Goal: Complete application form

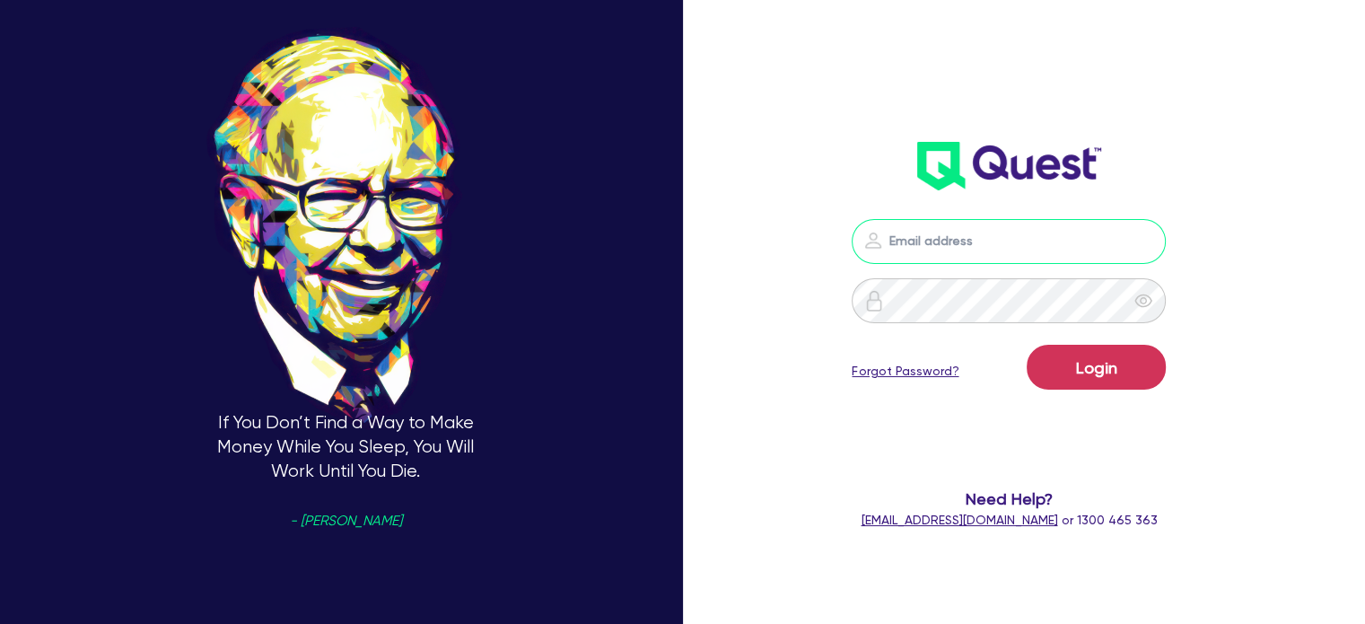
click at [932, 231] on input "email" at bounding box center [1009, 241] width 314 height 45
click at [974, 240] on input "email" at bounding box center [1009, 241] width 314 height 45
type input "adam@mammoth.loans"
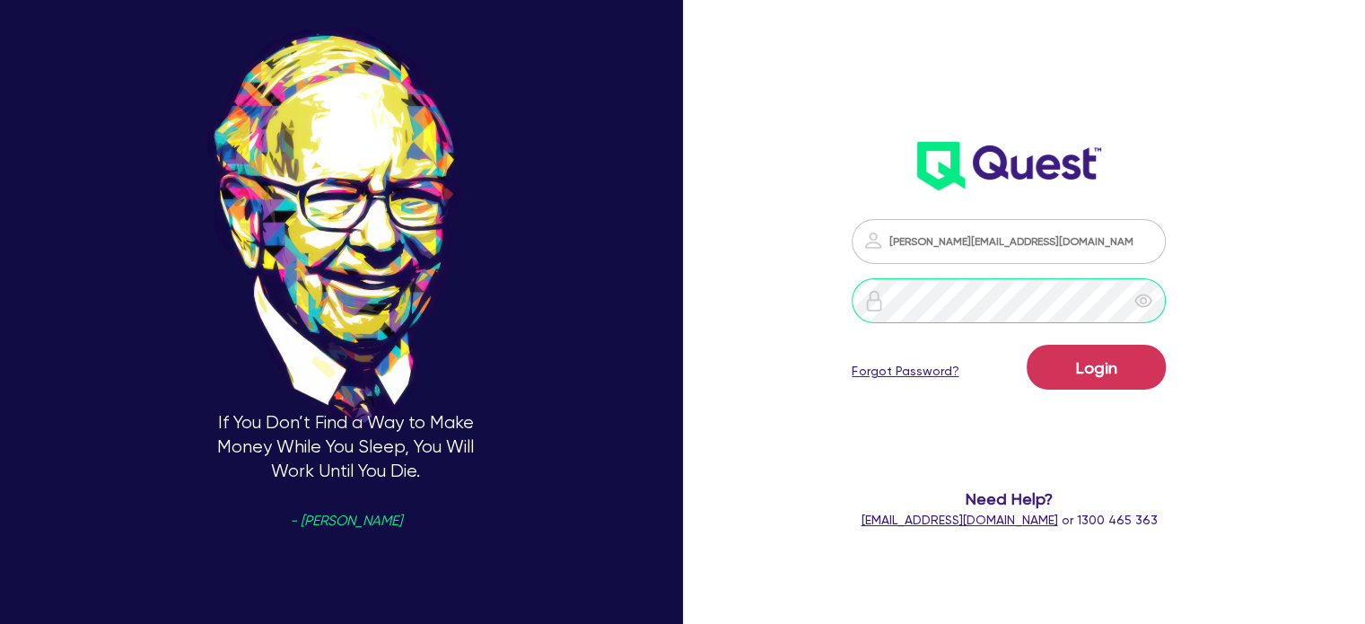
click at [1027, 345] on button "Login" at bounding box center [1096, 367] width 139 height 45
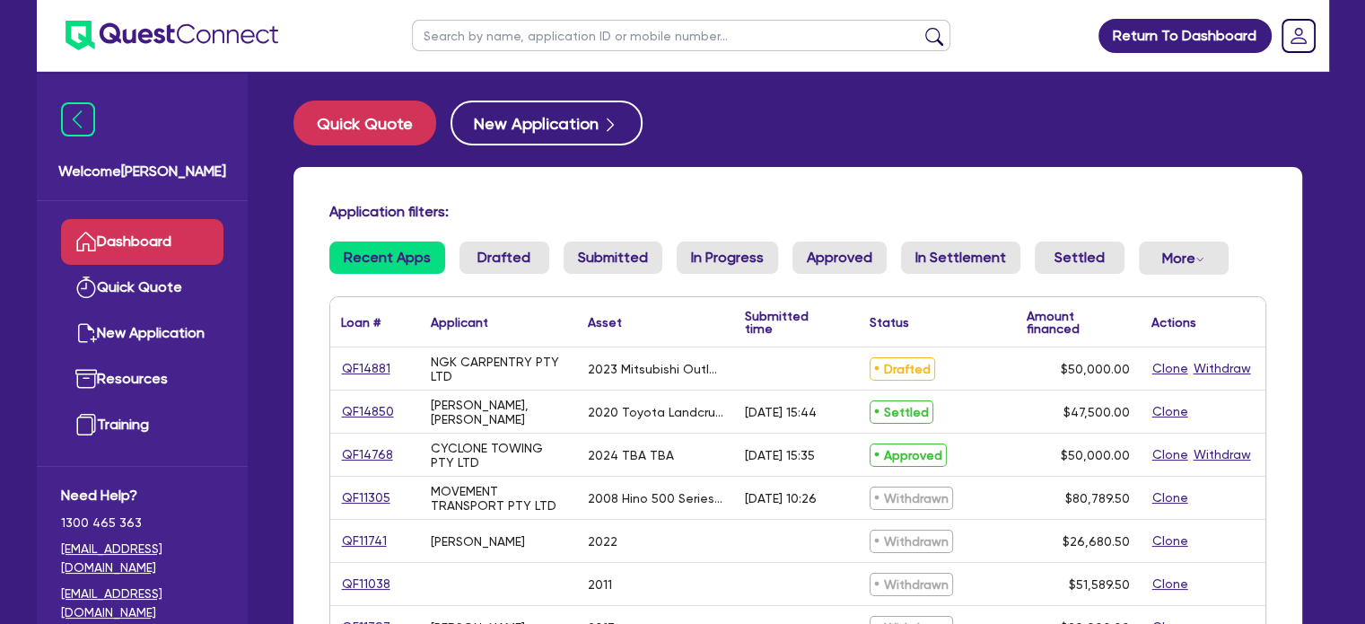
click at [918, 452] on span "Approved" at bounding box center [908, 454] width 77 height 23
click at [359, 452] on link "QF14768" at bounding box center [367, 454] width 53 height 21
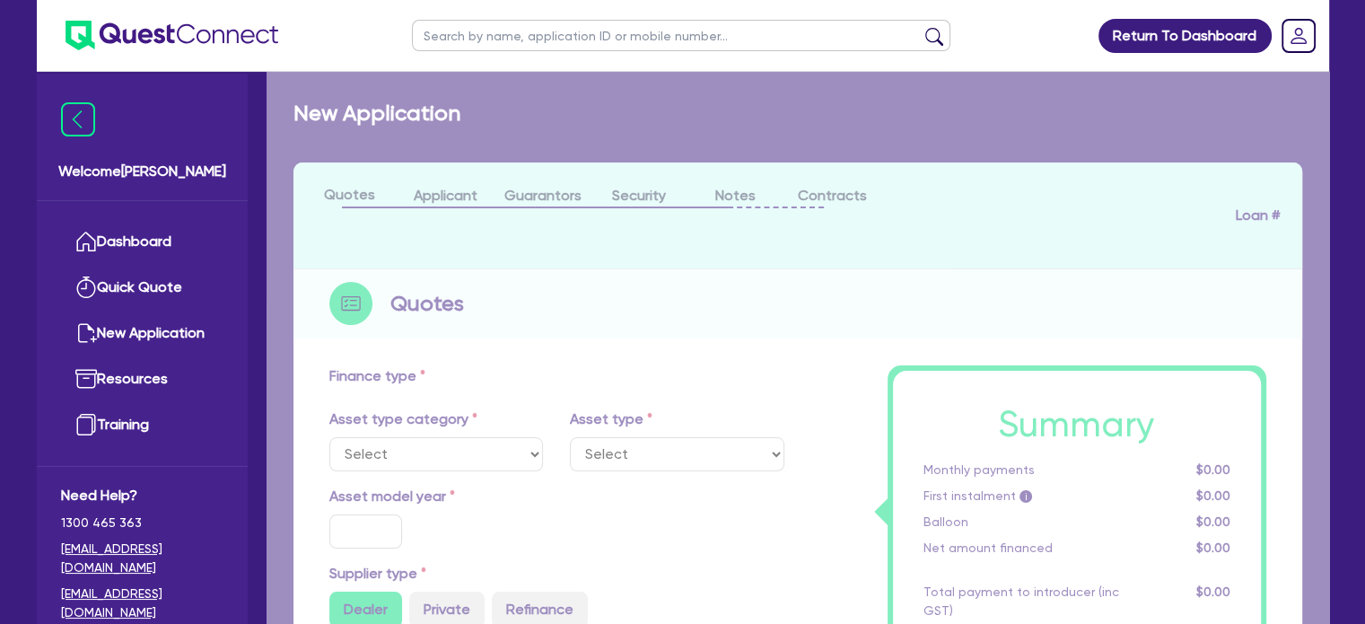
select select "PRIMARY_ASSETS"
type input "2024"
type input "50,000"
type input "11"
type input "5,500"
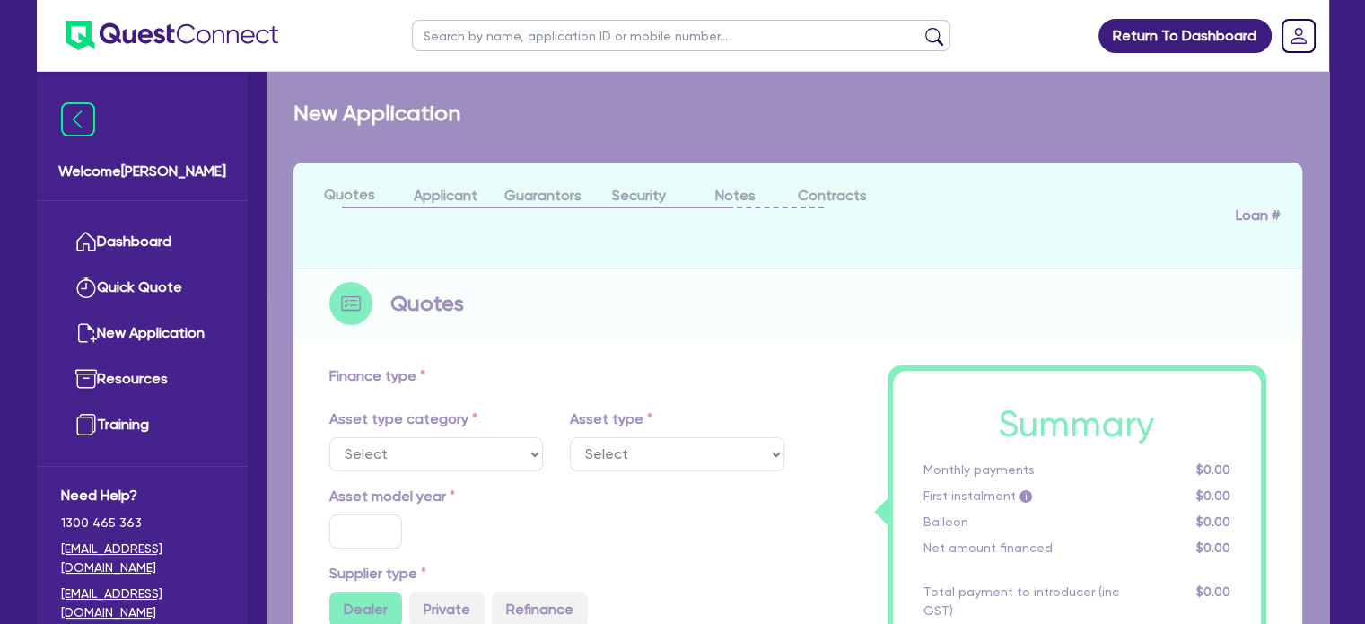
type input "18.45"
type input "1,500"
select select "HEAVY_TRUCKS"
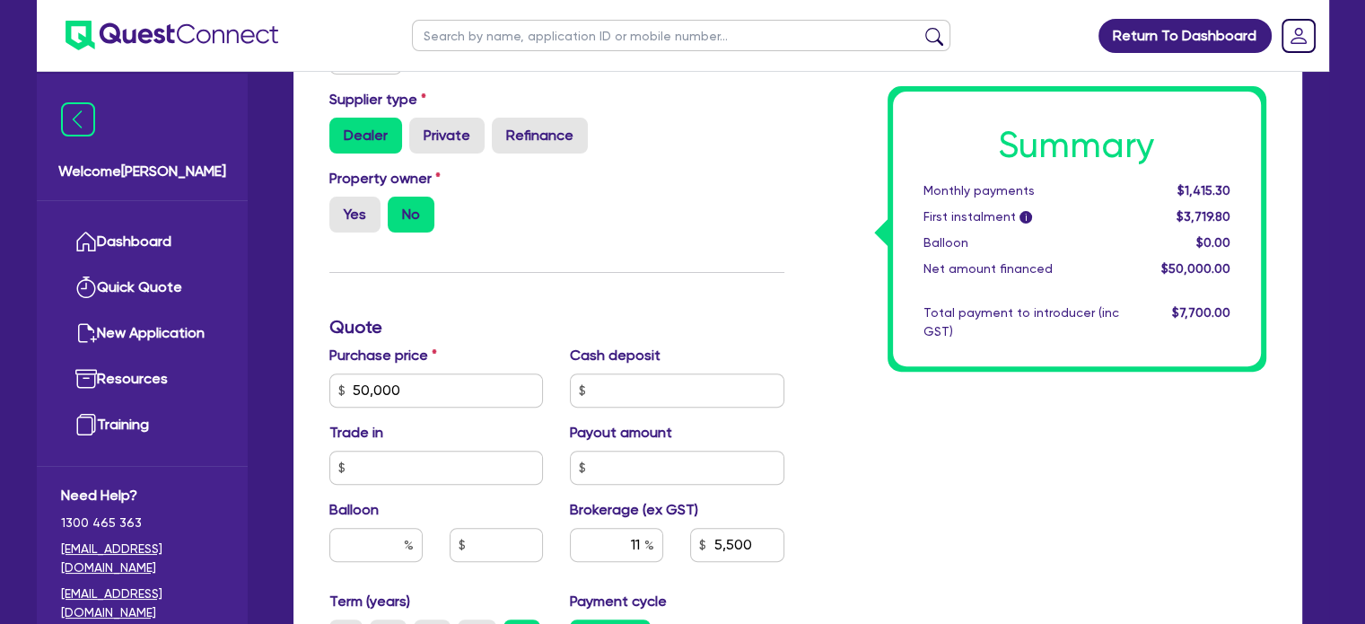
scroll to position [538, 0]
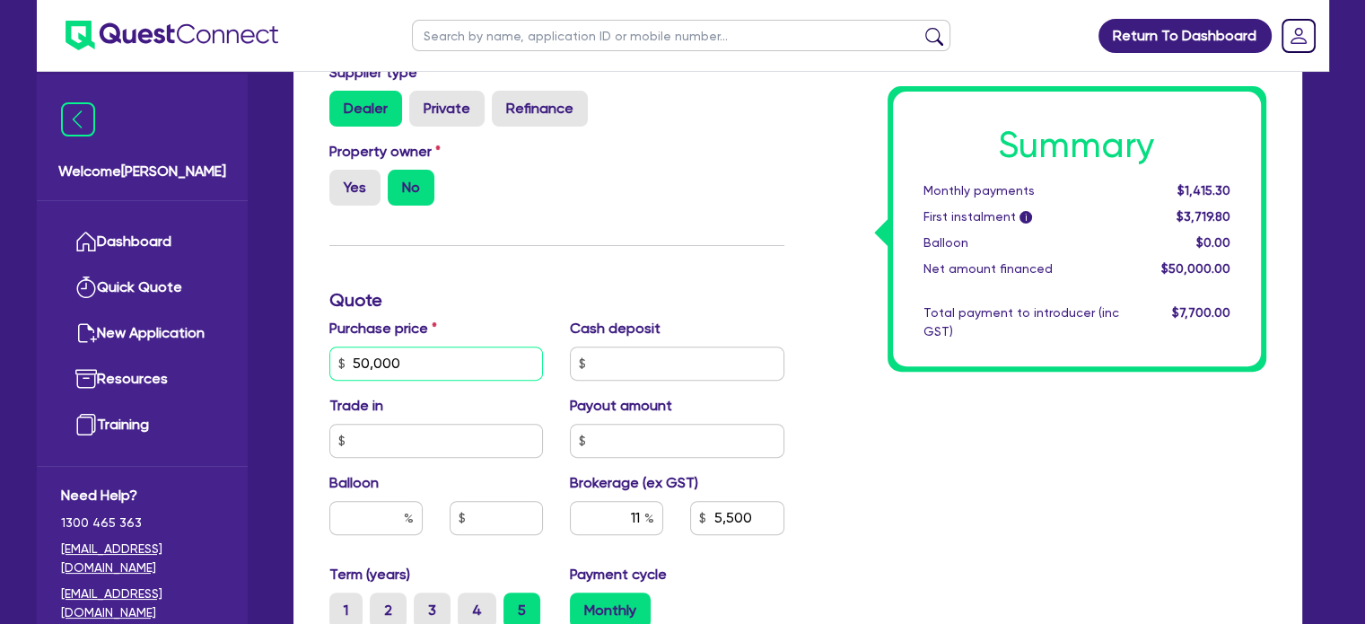
click at [405, 366] on input "50,000" at bounding box center [436, 363] width 214 height 34
type input "75,000"
type input "5,500"
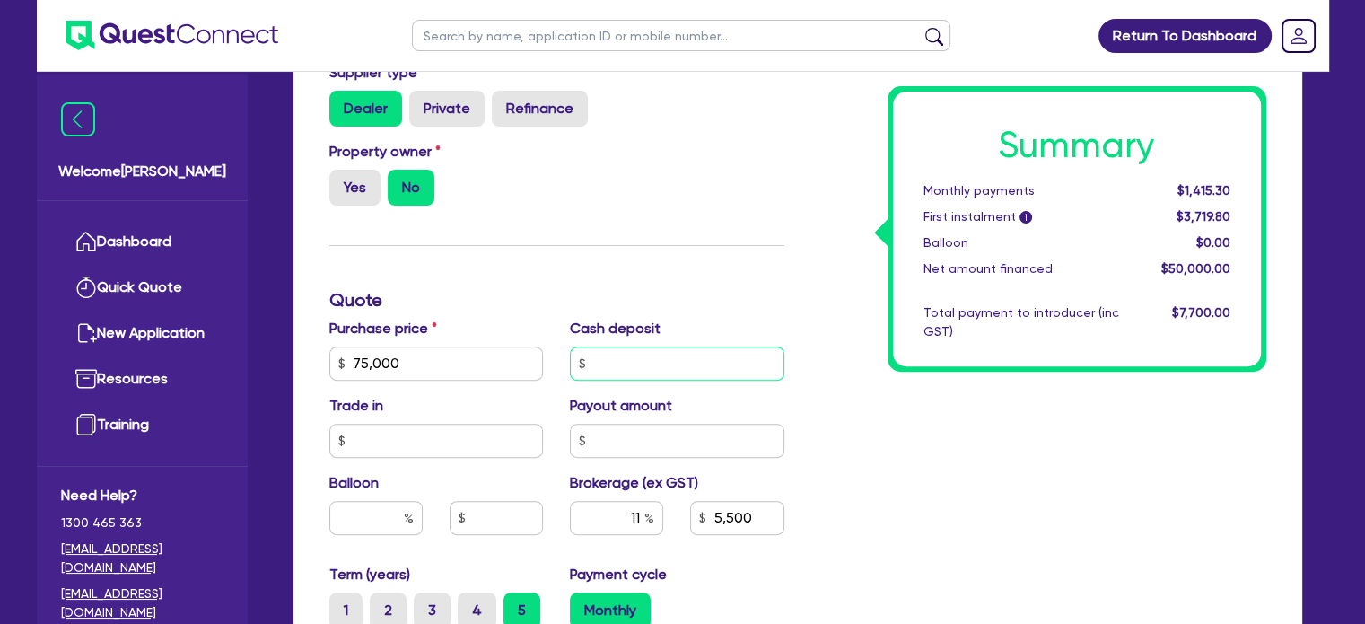
type input "1,500"
type input "8,250"
type input "1,500"
type input "15,000"
type input "8,250"
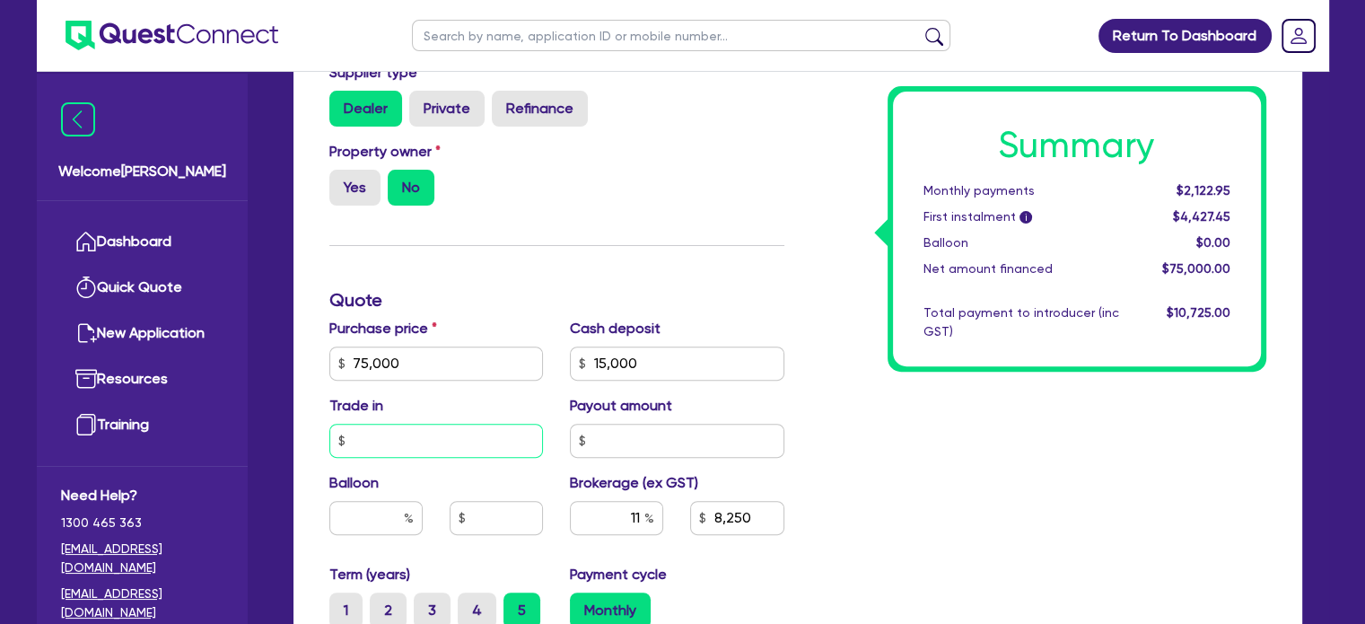
type input "1,500"
type input "6,600"
type input "1,500"
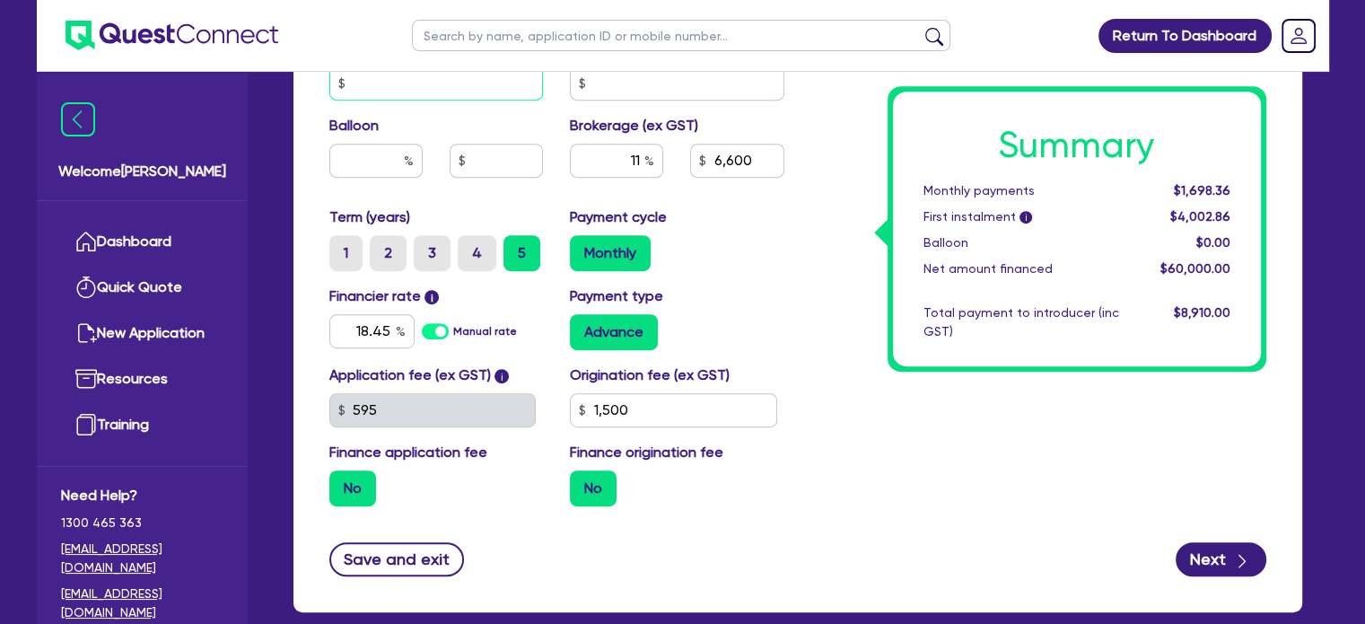
scroll to position [897, 0]
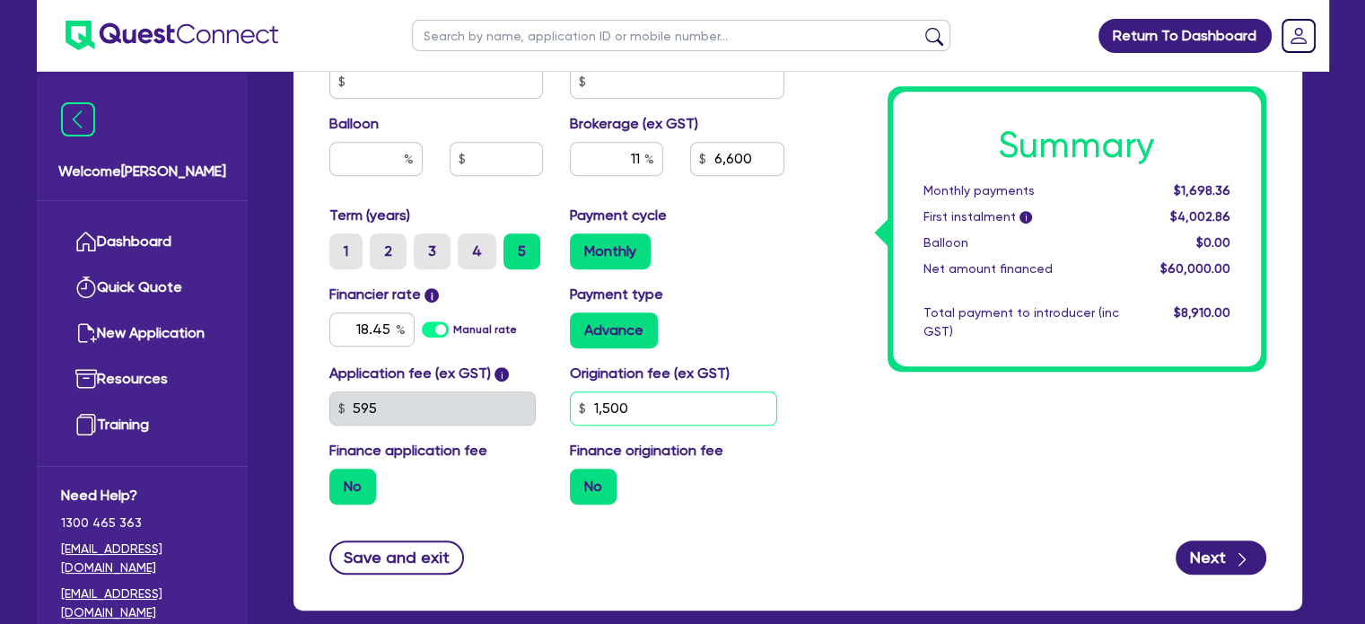
type input "6,600"
type input "1,500"
type input "6,600"
click at [675, 408] on input "1,500" at bounding box center [673, 408] width 207 height 34
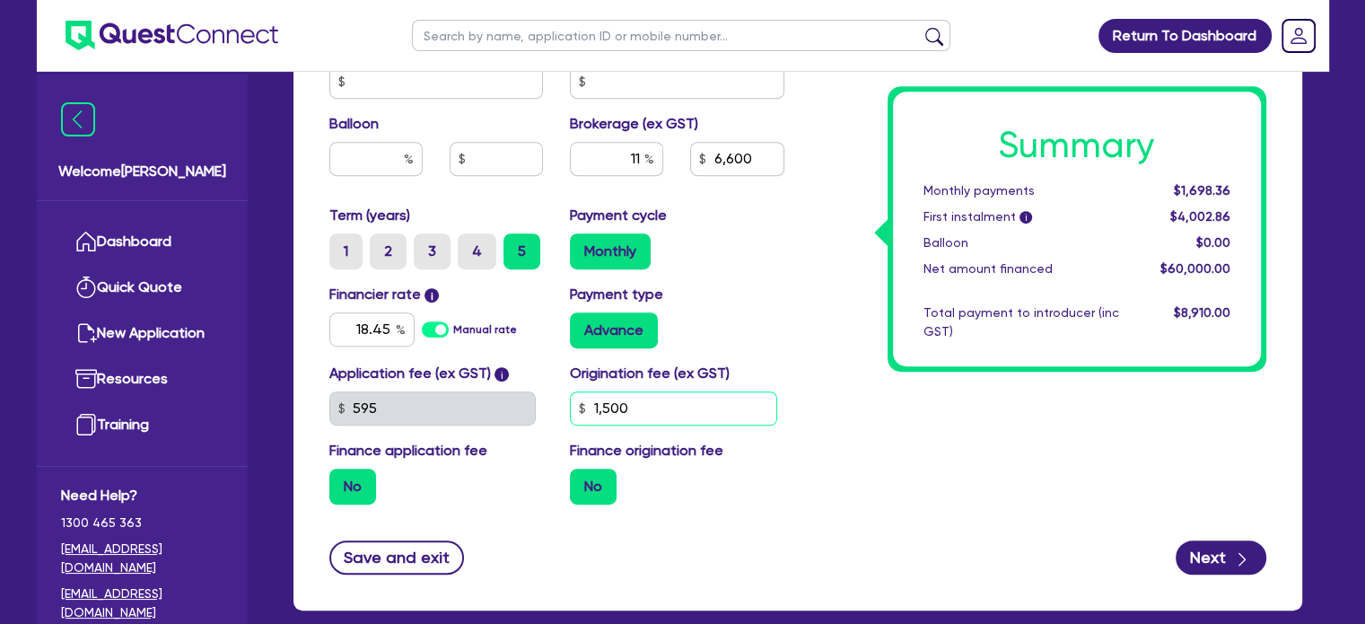
click at [675, 408] on input "1,500" at bounding box center [673, 408] width 207 height 34
type input "0"
type input "6,600"
click at [1212, 197] on span "$1,698.36" at bounding box center [1201, 190] width 57 height 14
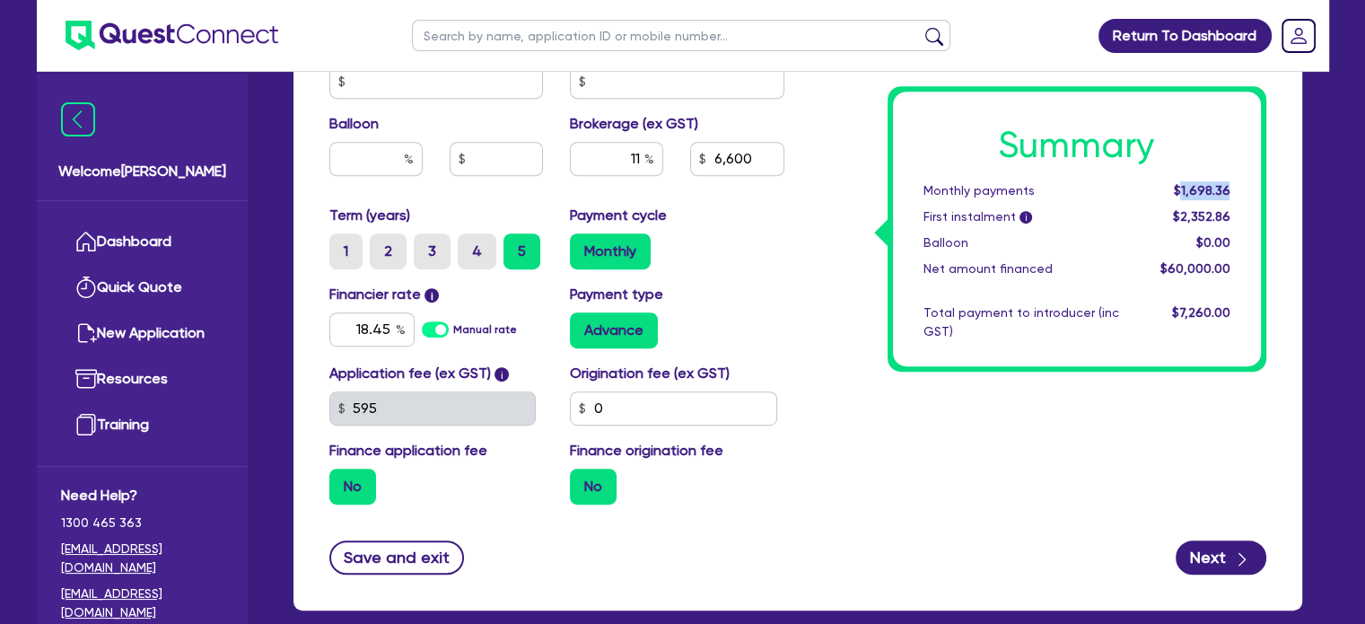
click at [1212, 197] on span "$1,698.36" at bounding box center [1201, 190] width 57 height 14
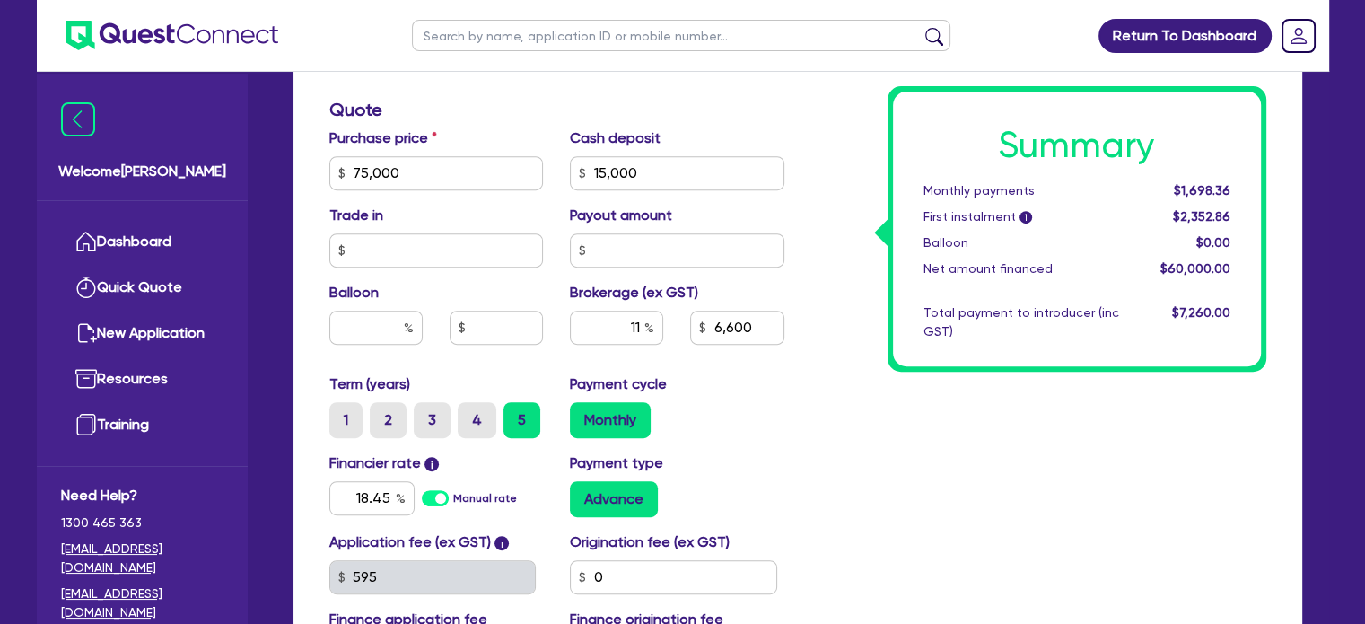
scroll to position [718, 0]
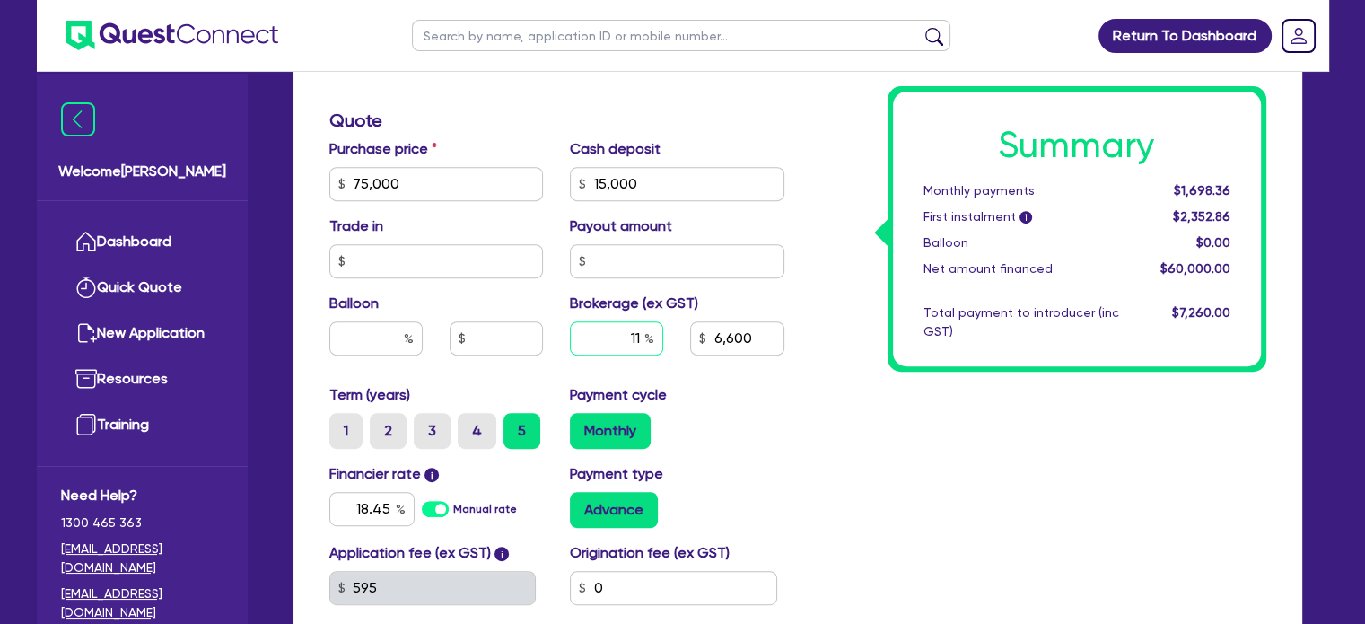
click at [607, 338] on input "11" at bounding box center [616, 338] width 93 height 34
type input "6"
click at [954, 437] on div "Summary Monthly payments Calculating... First instalment i Calculating... Ballo…" at bounding box center [1039, 173] width 482 height 1049
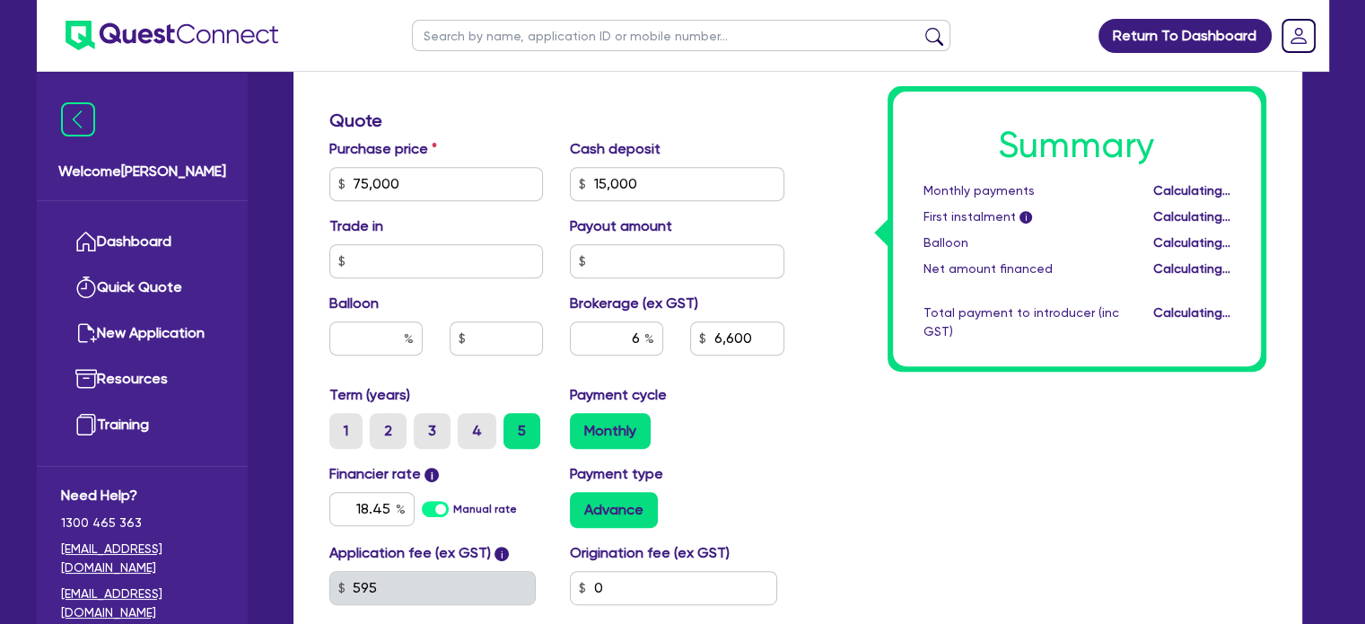
type input "3,600"
click at [600, 336] on input "6" at bounding box center [616, 338] width 93 height 34
type input "7"
click at [865, 407] on div "Summary Monthly payments Calculating... First instalment i Calculating... Ballo…" at bounding box center [1039, 173] width 482 height 1049
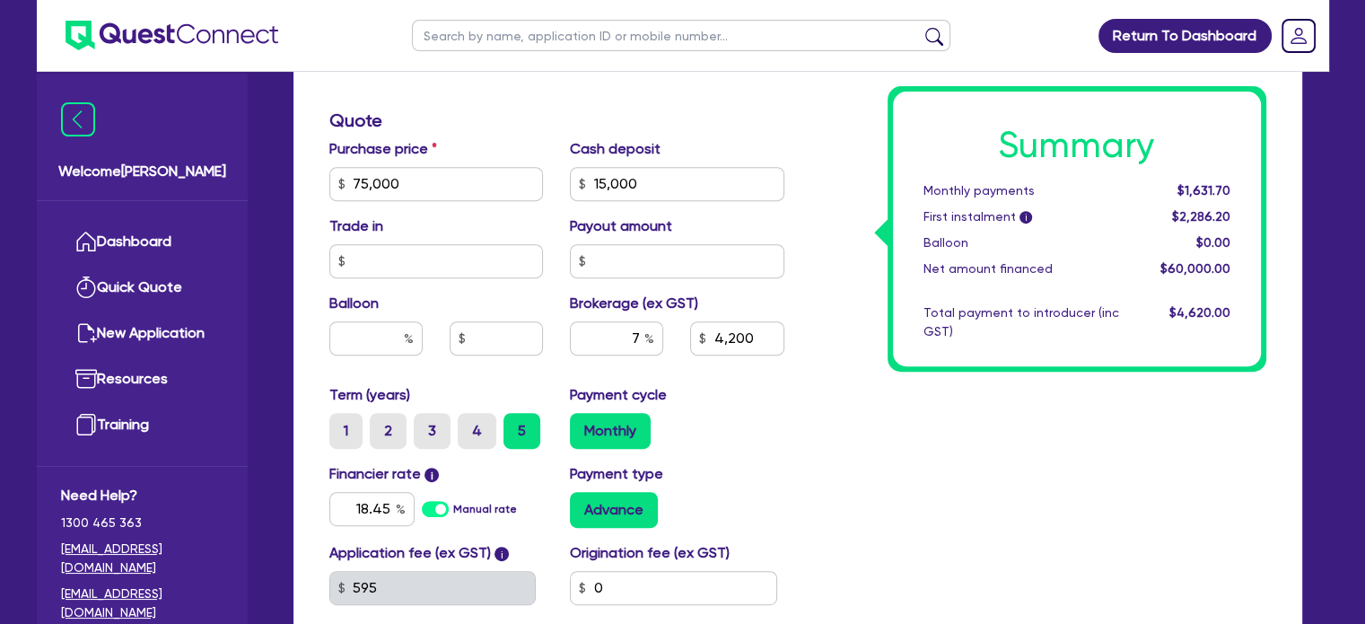
click at [1185, 177] on div "Summary Monthly payments $1,631.70 First instalment i $2,286.20 Balloon $0.00 N…" at bounding box center [1077, 229] width 368 height 275
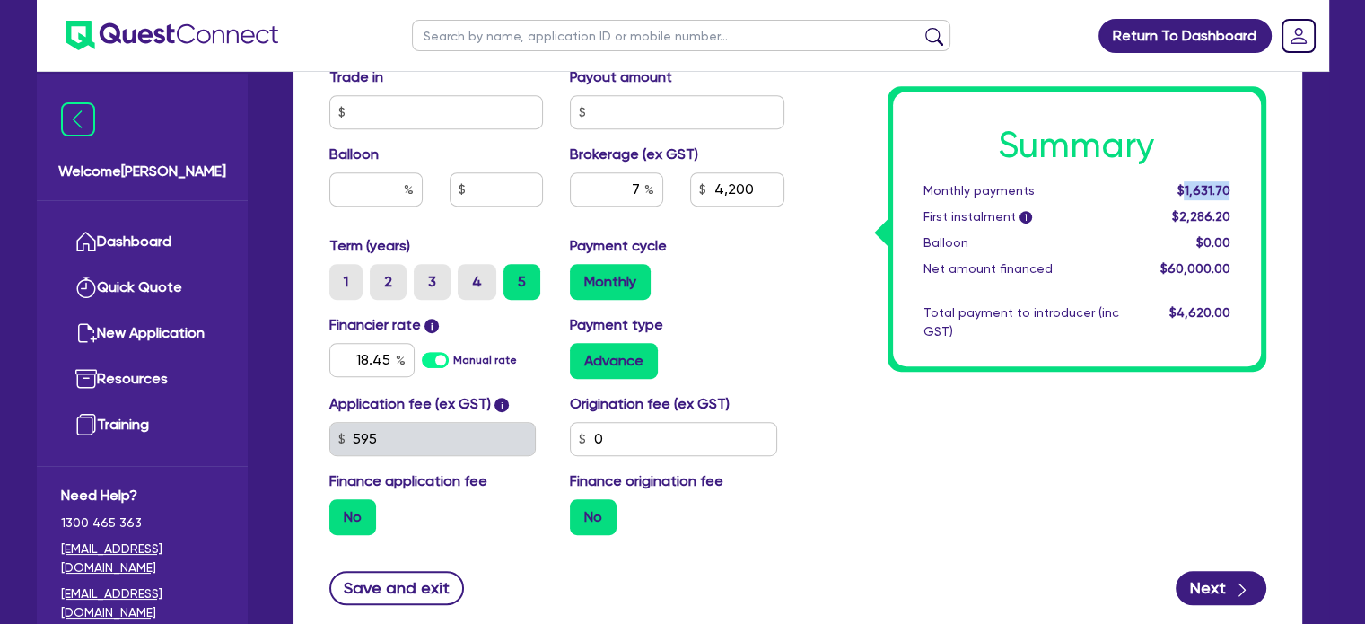
scroll to position [897, 0]
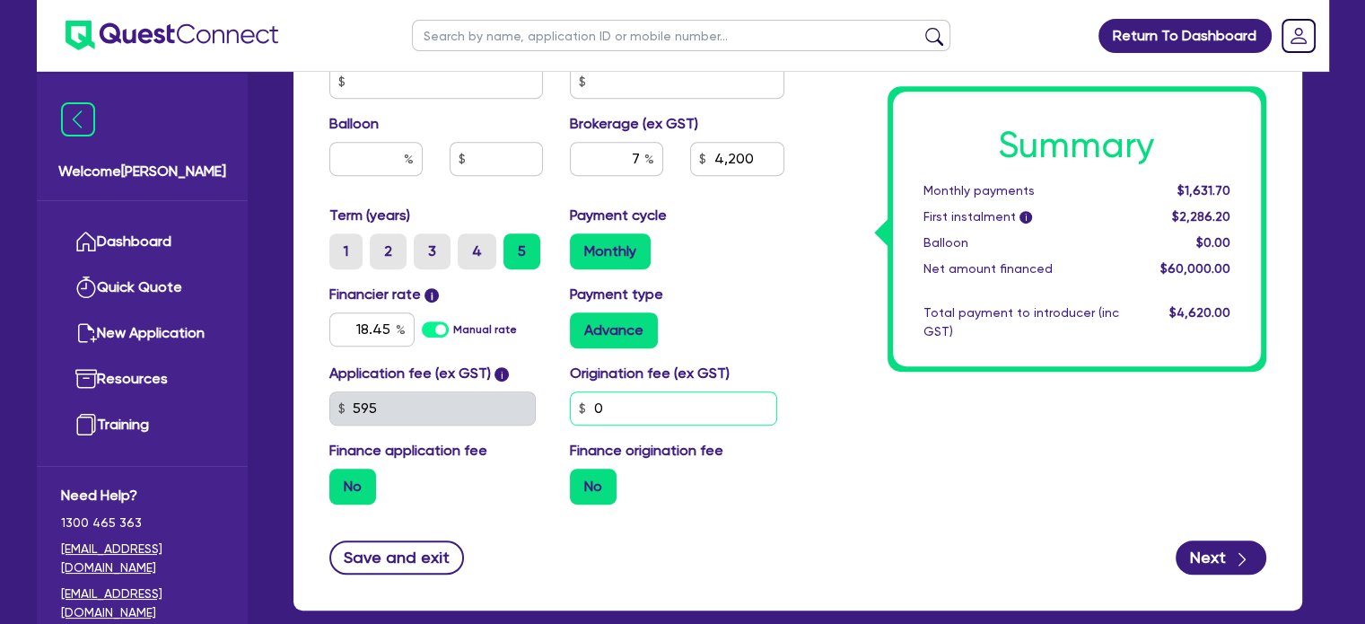
click at [643, 409] on input "0" at bounding box center [673, 408] width 207 height 34
type input "4,200"
click at [1199, 214] on span "$2,286.20" at bounding box center [1200, 216] width 58 height 14
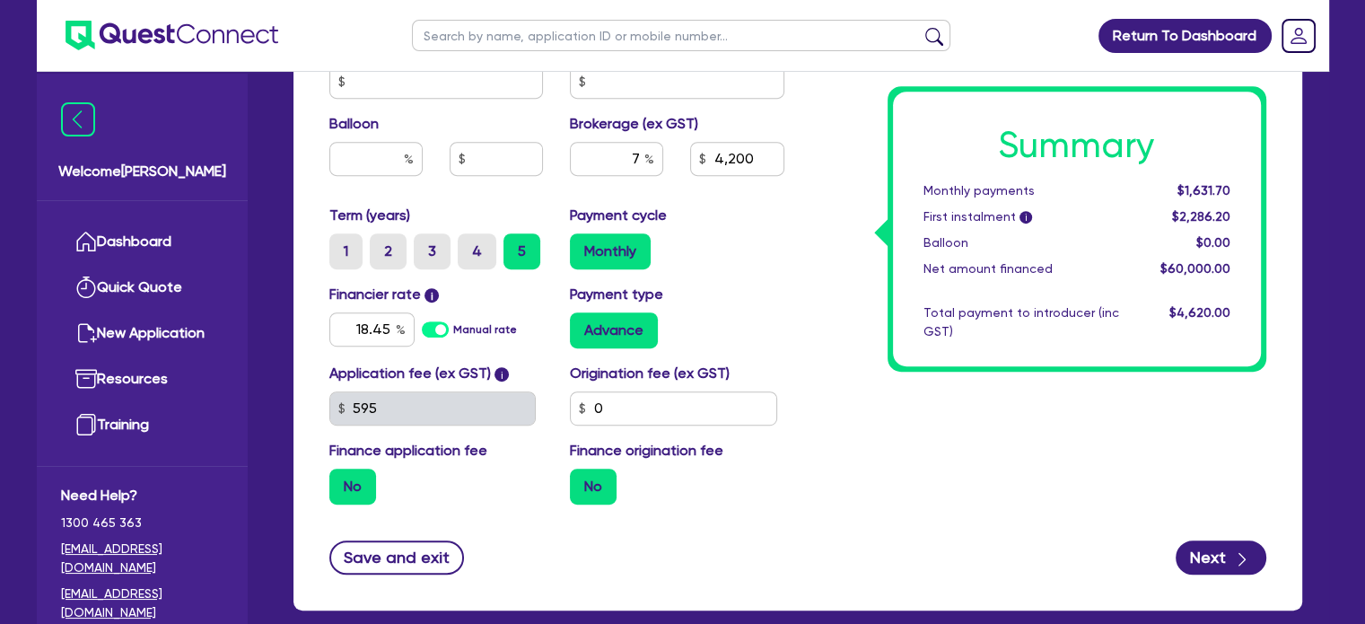
click at [1181, 226] on div "Summary Monthly payments $1,631.70 First instalment i $2,286.20 Balloon $0.00 N…" at bounding box center [1077, 229] width 368 height 275
click at [1209, 187] on span "$1,631.70" at bounding box center [1203, 190] width 53 height 14
click at [1187, 214] on span "$2,286.20" at bounding box center [1200, 216] width 58 height 14
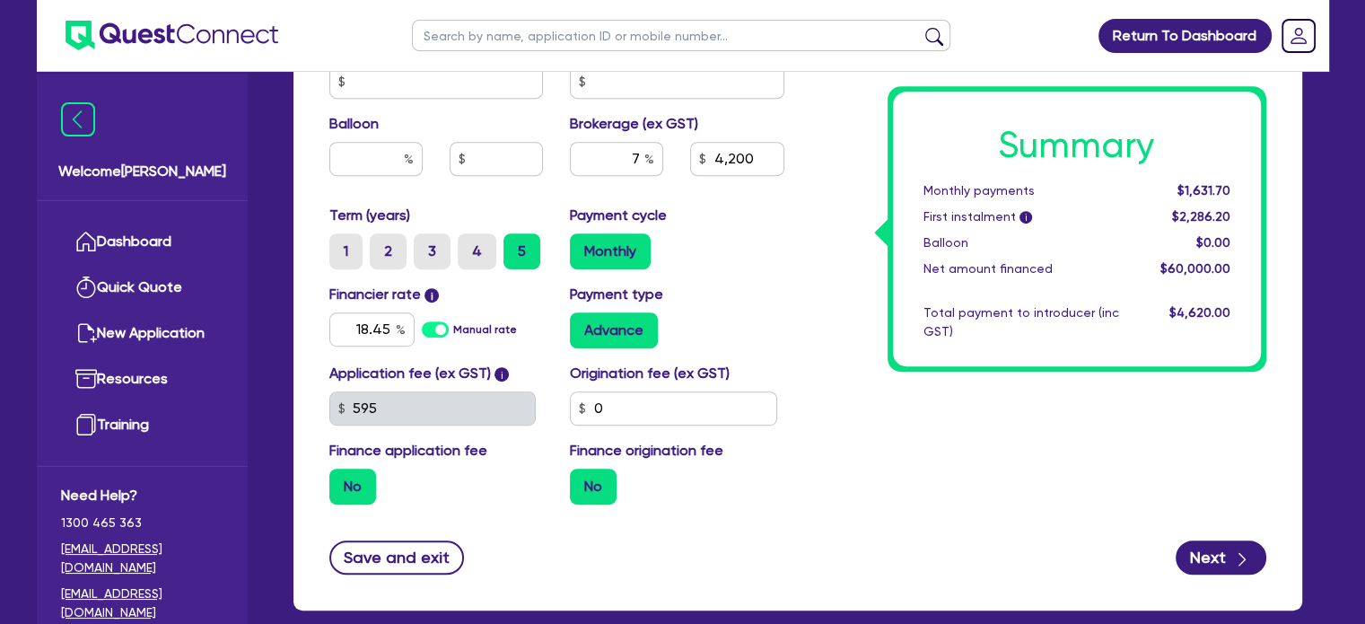
click at [1202, 220] on span "$2,286.20" at bounding box center [1200, 216] width 58 height 14
click at [1200, 185] on span "$1,631.70" at bounding box center [1203, 190] width 53 height 14
click at [1146, 222] on div "$2,286.20" at bounding box center [1188, 216] width 111 height 19
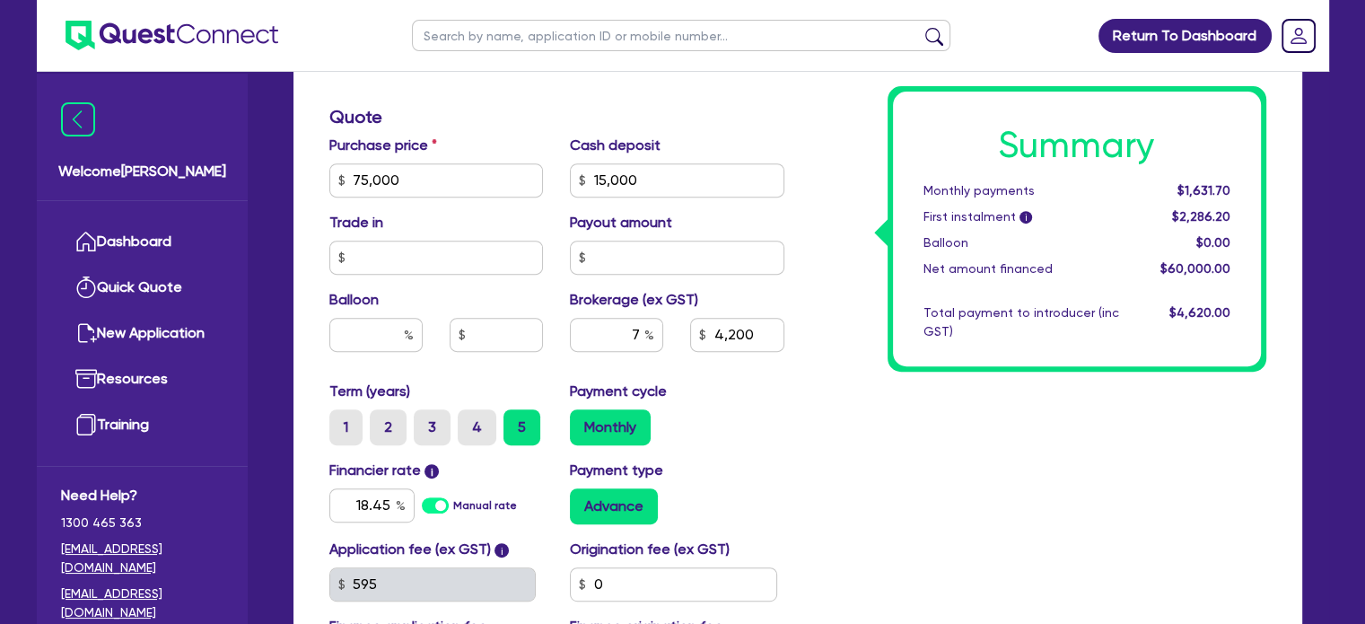
scroll to position [718, 0]
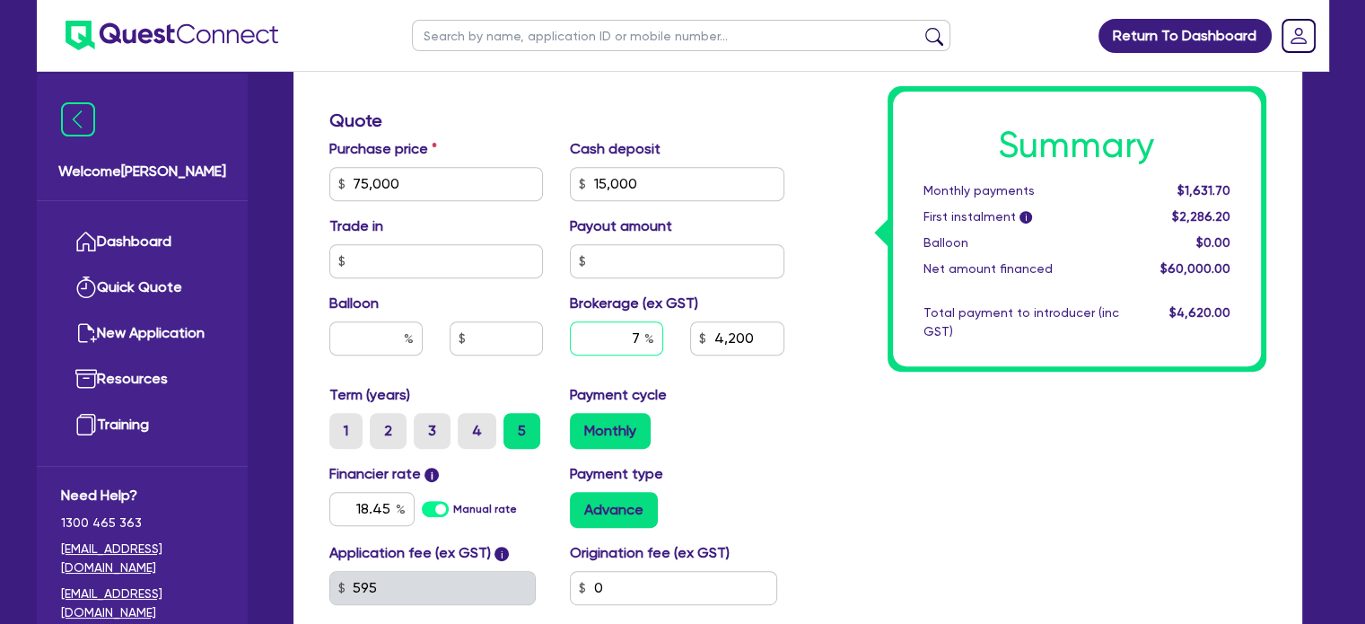
click at [613, 338] on input "7" at bounding box center [616, 338] width 93 height 34
type input "8"
click at [1046, 492] on div "Summary Monthly payments Calculating... First instalment i Calculating... Ballo…" at bounding box center [1039, 173] width 482 height 1049
type input "4,800"
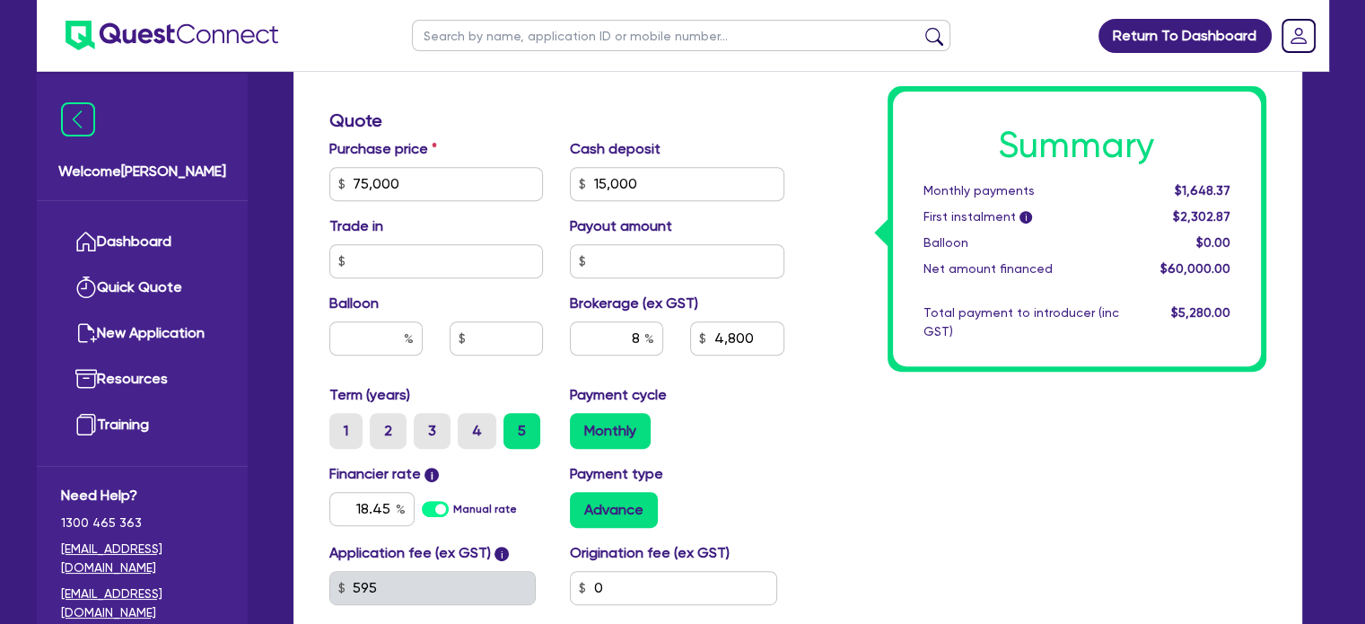
click at [1213, 311] on span "$5,280.00" at bounding box center [1199, 312] width 59 height 14
click at [1213, 312] on span "$5,280.00" at bounding box center [1199, 312] width 59 height 14
click at [589, 343] on input "8" at bounding box center [616, 338] width 93 height 34
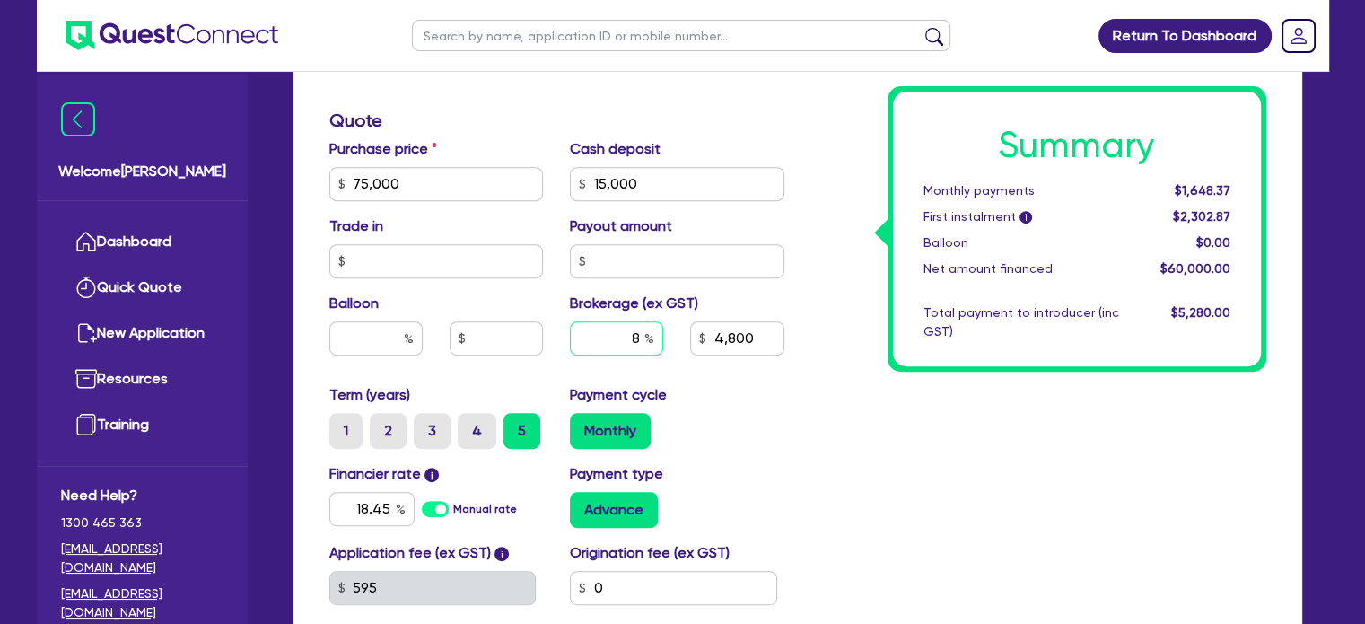
click at [589, 343] on input "8" at bounding box center [616, 338] width 93 height 34
type input "10"
click at [1092, 441] on div "Summary Monthly payments Calculating... First instalment i Calculating... Ballo…" at bounding box center [1039, 173] width 482 height 1049
click at [1196, 187] on span "$1,681.70" at bounding box center [1203, 190] width 53 height 14
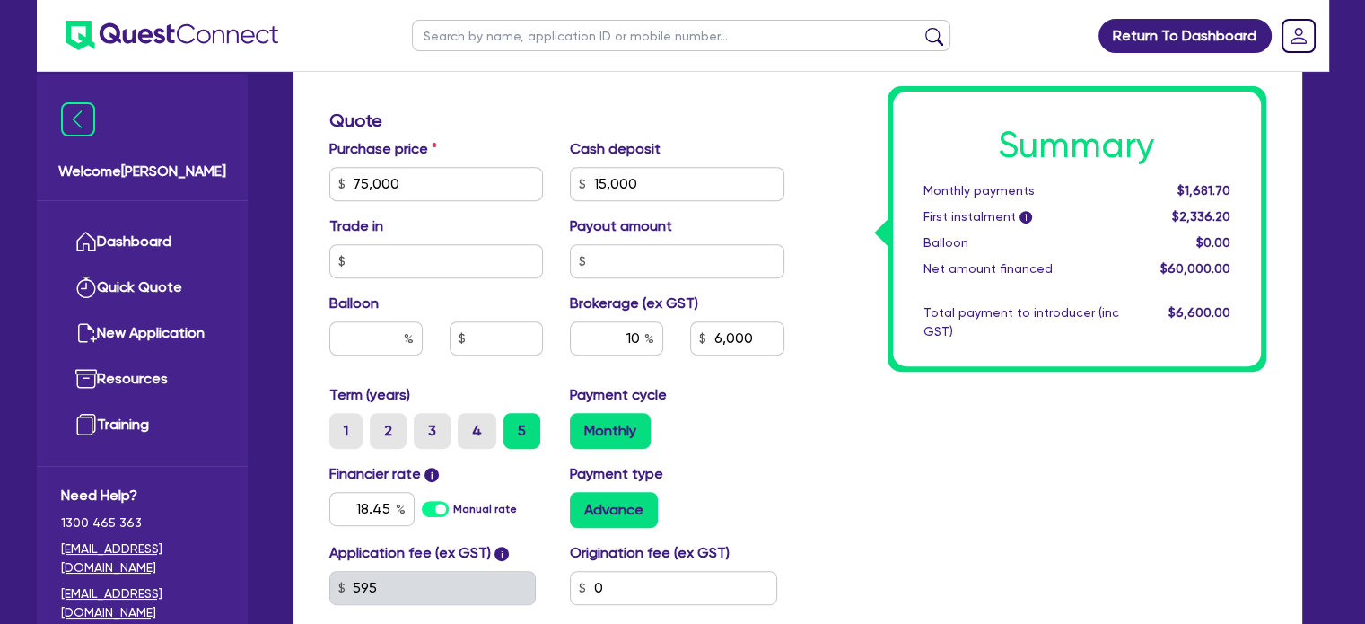
click at [1113, 381] on div "Summary Monthly payments $1,681.70 First instalment i $2,336.20 Balloon $0.00 N…" at bounding box center [1039, 173] width 482 height 1049
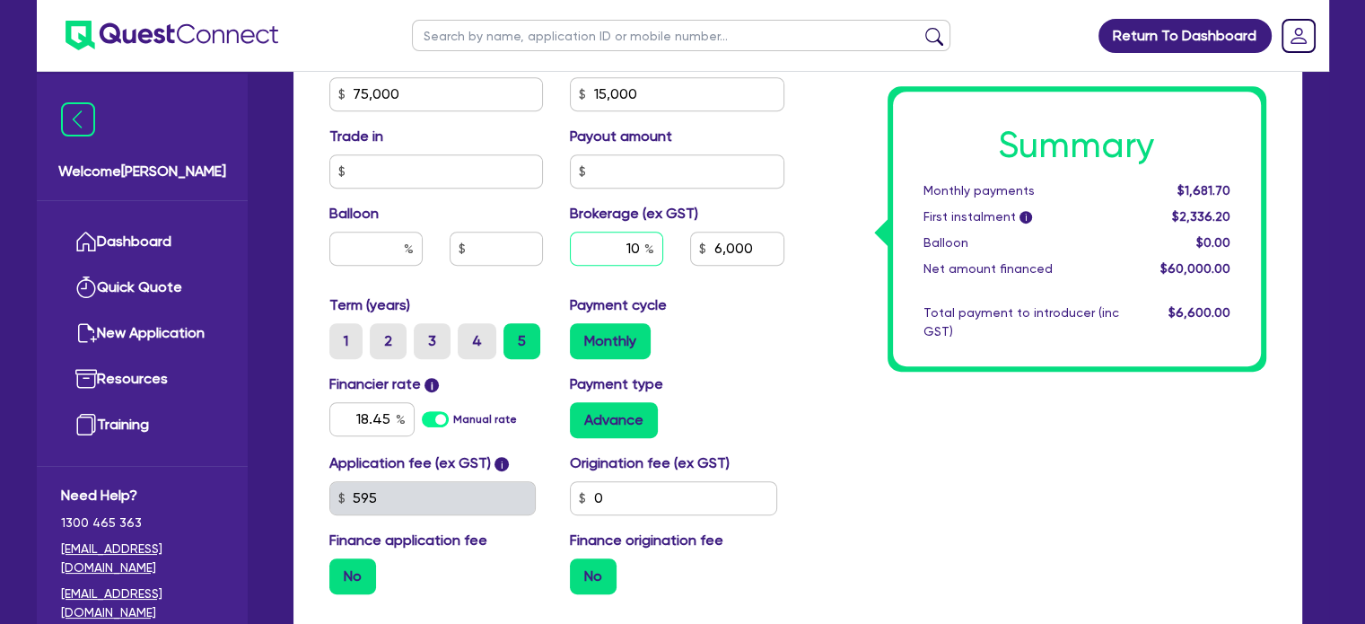
click at [601, 243] on input "10" at bounding box center [616, 249] width 93 height 34
click at [599, 243] on input "10" at bounding box center [616, 249] width 93 height 34
click at [986, 414] on div "Summary Monthly payments Calculating... First instalment i Calculating... Ballo…" at bounding box center [1039, 83] width 482 height 1049
type input "6,000"
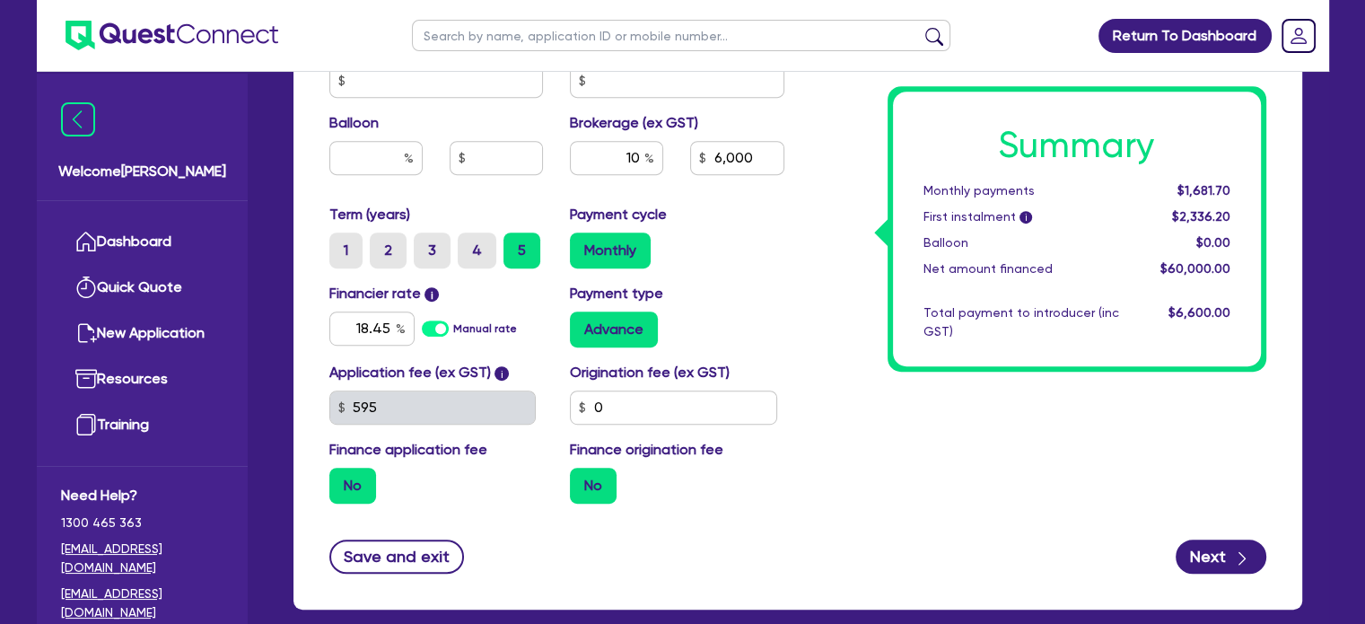
scroll to position [987, 0]
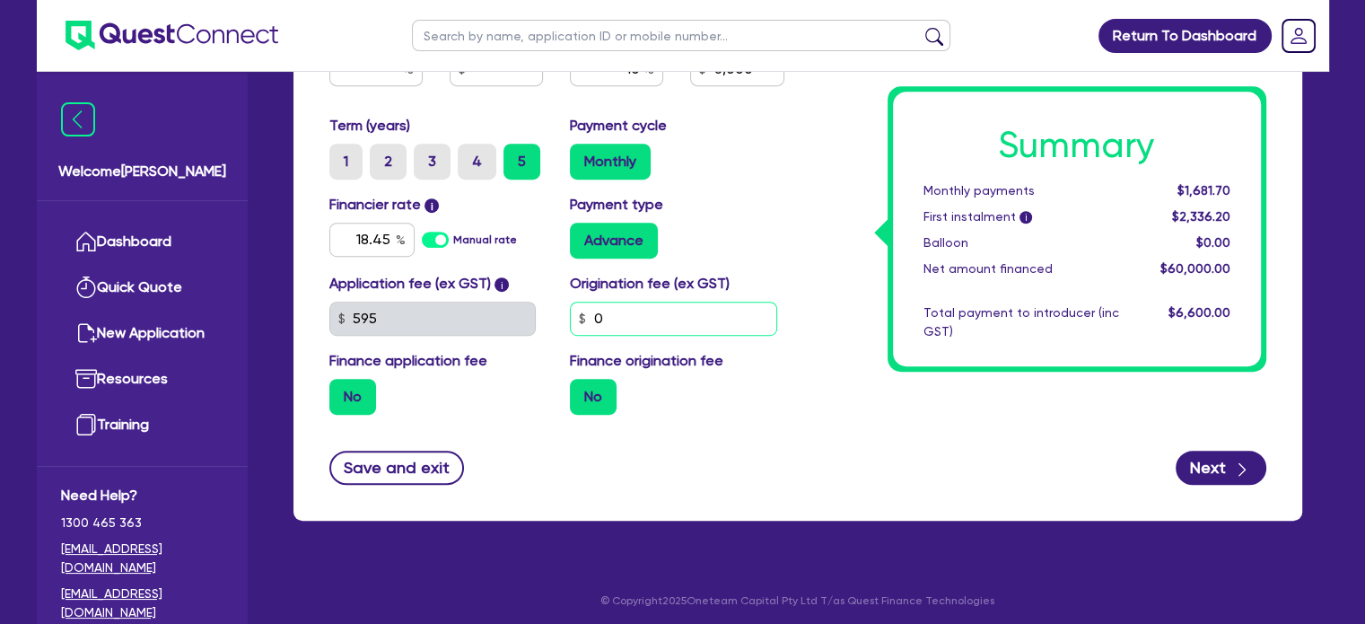
click at [693, 316] on input "0" at bounding box center [673, 319] width 207 height 34
click at [1198, 219] on span "$2,336.20" at bounding box center [1200, 216] width 58 height 14
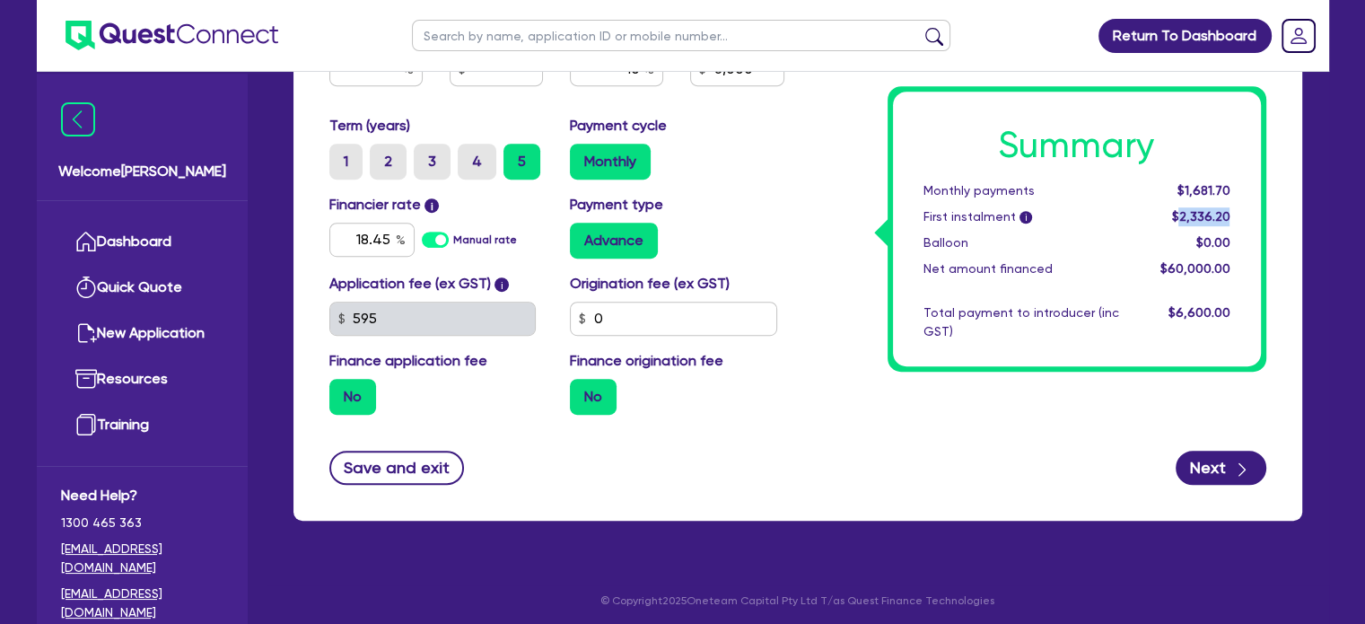
click at [1198, 219] on span "$2,336.20" at bounding box center [1200, 216] width 58 height 14
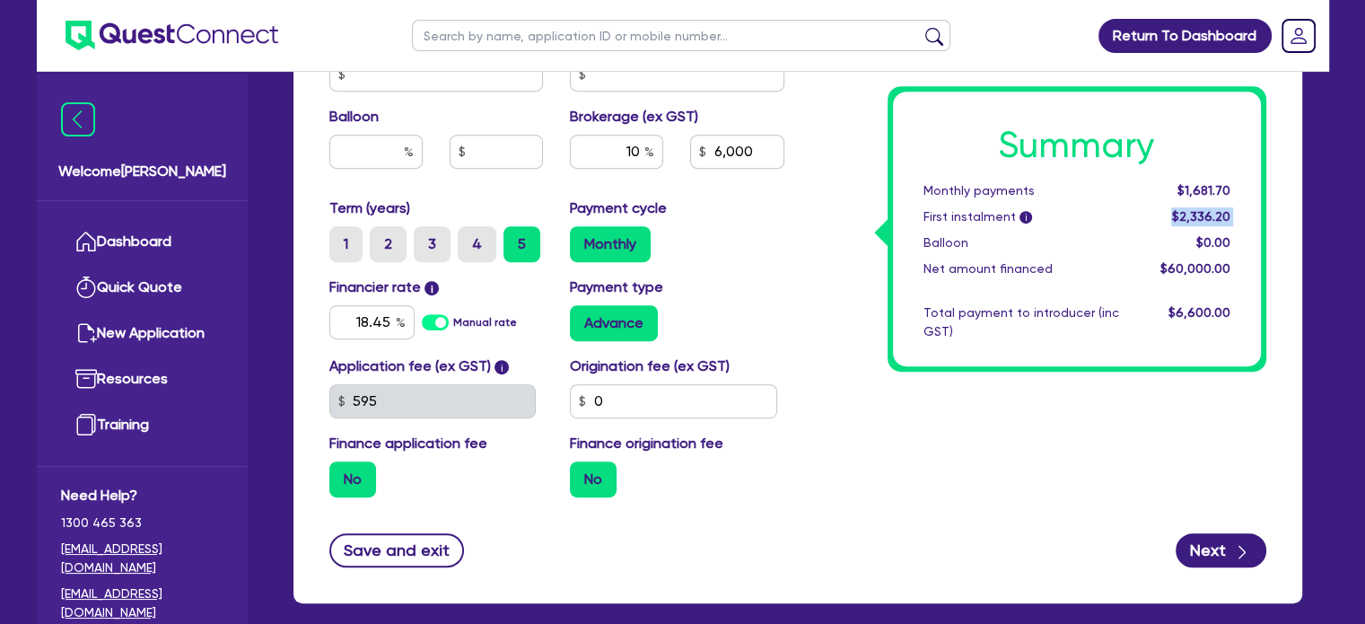
scroll to position [808, 0]
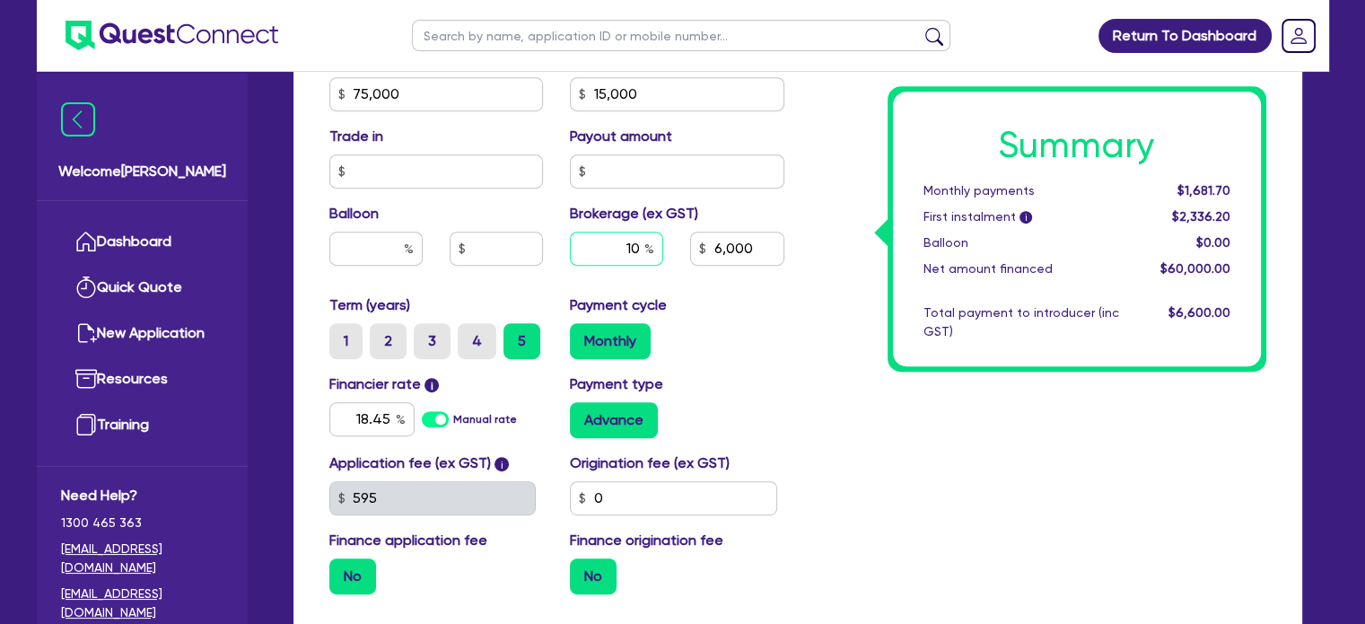
click at [619, 241] on input "10" at bounding box center [616, 249] width 93 height 34
type input "8"
type input "4,800"
type input "8"
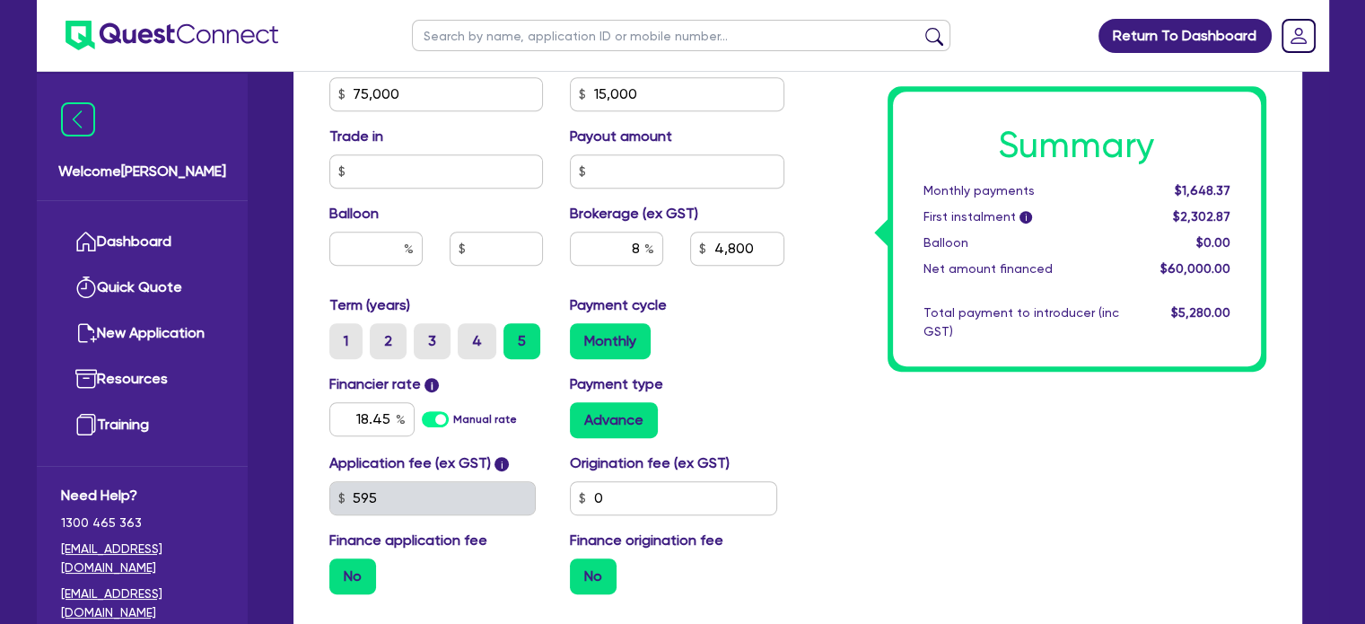
click at [675, 222] on label "Brokerage (ex GST)" at bounding box center [634, 214] width 128 height 22
type input "4,800"
click at [632, 251] on input "8" at bounding box center [616, 249] width 93 height 34
type input "9"
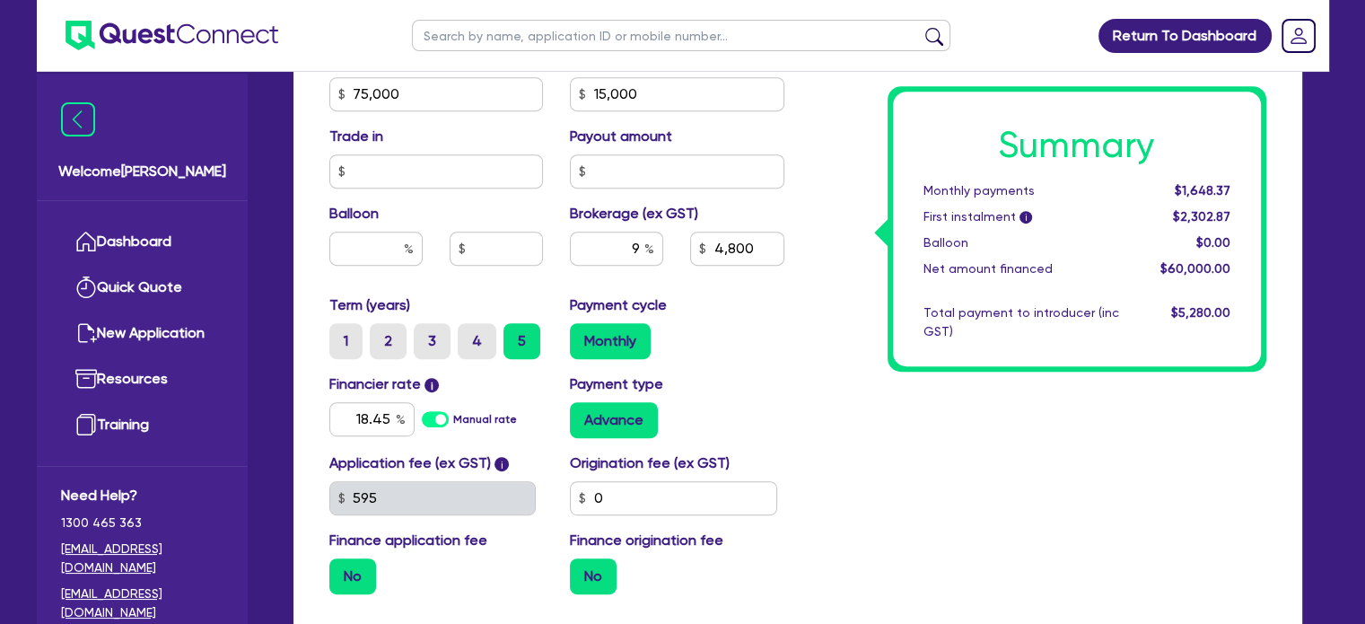
click at [858, 418] on div "Summary Monthly payments $1,648.37 First instalment i $2,302.87 Balloon $0.00 N…" at bounding box center [1039, 83] width 482 height 1049
type input "5,400"
click at [606, 239] on input "9" at bounding box center [616, 249] width 93 height 34
type input "10"
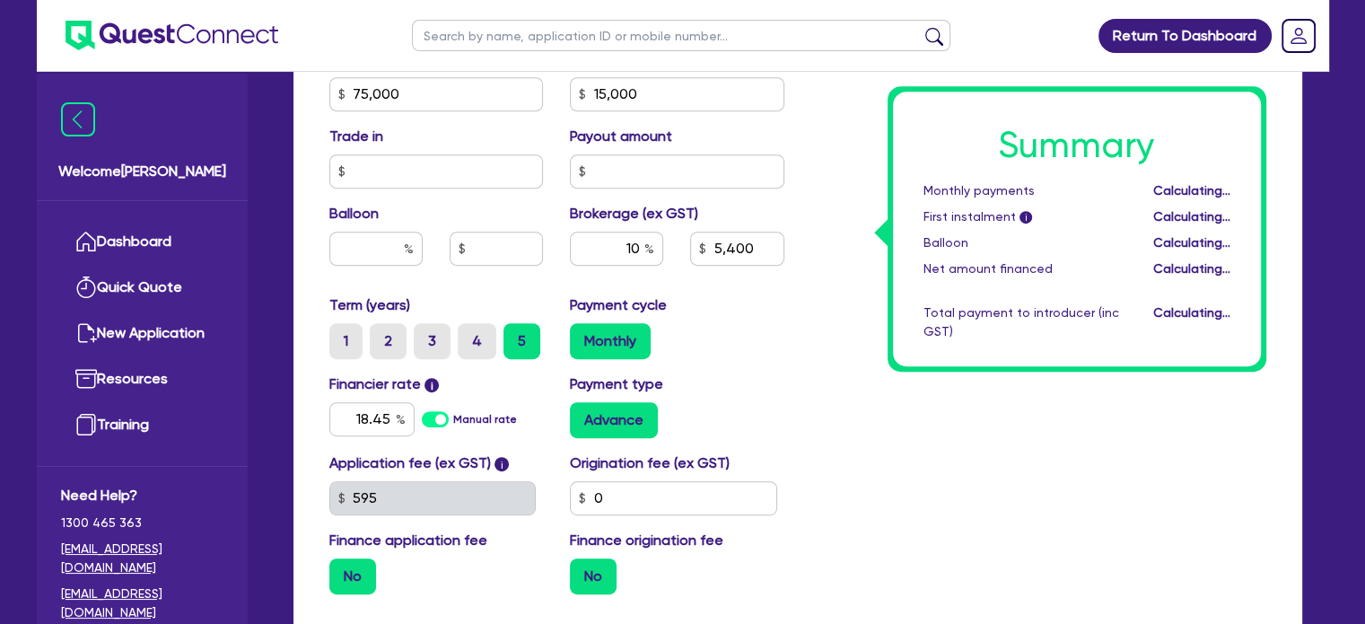
click at [1275, 427] on div "Summary Monthly payments Calculating... First instalment i Calculating... Ballo…" at bounding box center [1039, 83] width 482 height 1049
type input "6,000"
click at [593, 254] on input "10" at bounding box center [616, 249] width 93 height 34
type input "9"
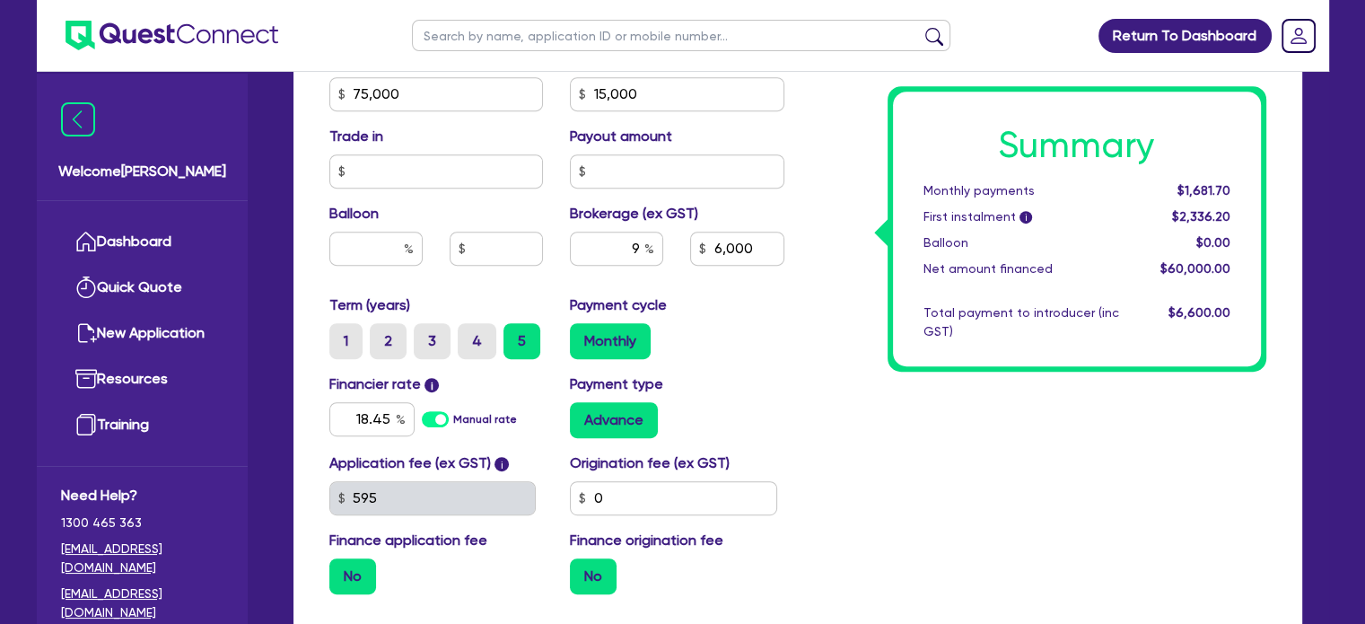
type input "5,400"
click at [922, 433] on div "Summary Monthly payments $1,681.70 First instalment i $2,336.20 Balloon $0.00 N…" at bounding box center [1039, 83] width 482 height 1049
click at [621, 249] on input "9" at bounding box center [616, 249] width 93 height 34
type input "10"
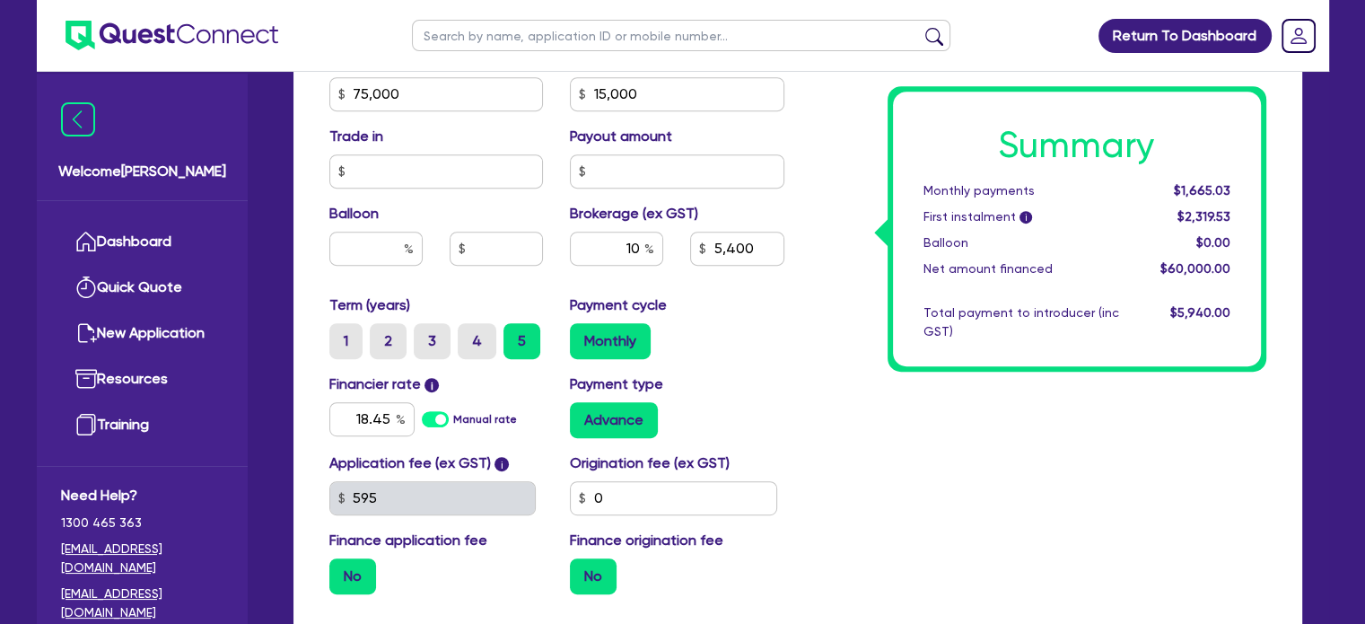
click at [958, 412] on div "Summary Monthly payments $1,665.03 First instalment i $2,319.53 Balloon $0.00 N…" at bounding box center [1039, 83] width 482 height 1049
type input "6,000"
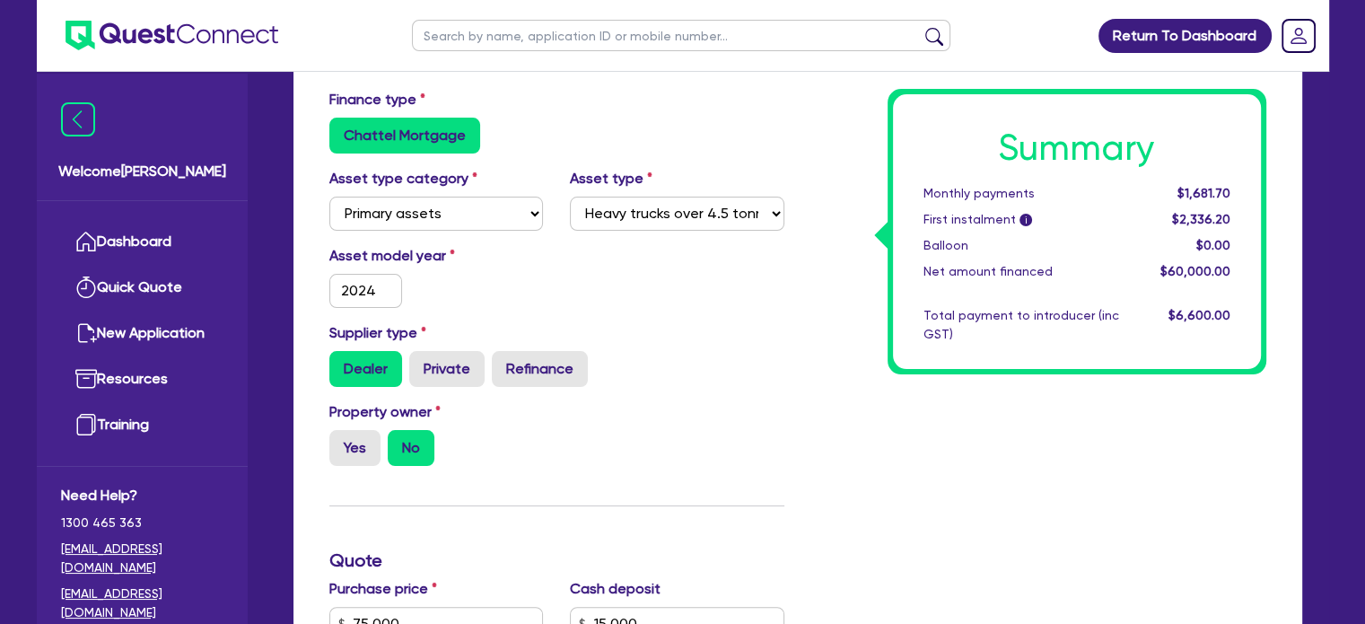
scroll to position [269, 0]
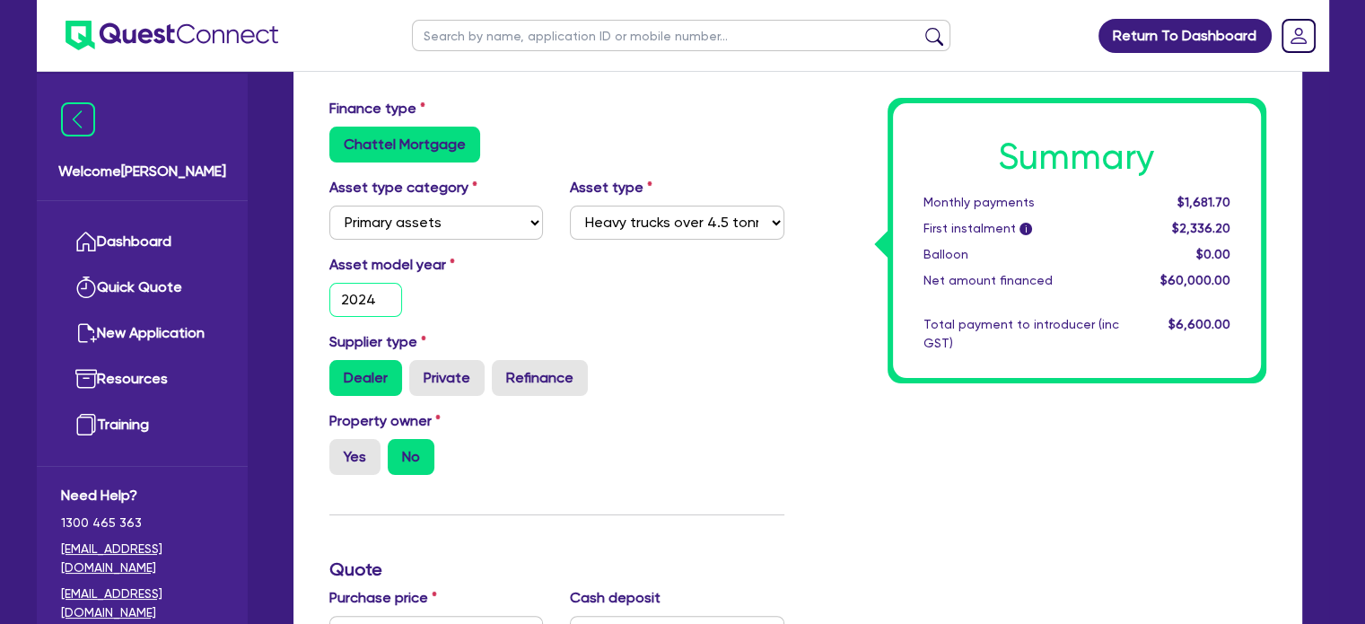
click at [377, 307] on input "2024" at bounding box center [366, 300] width 74 height 34
type input "2018"
click at [619, 256] on div "Asset model year 2018" at bounding box center [557, 292] width 482 height 77
type input "6,000"
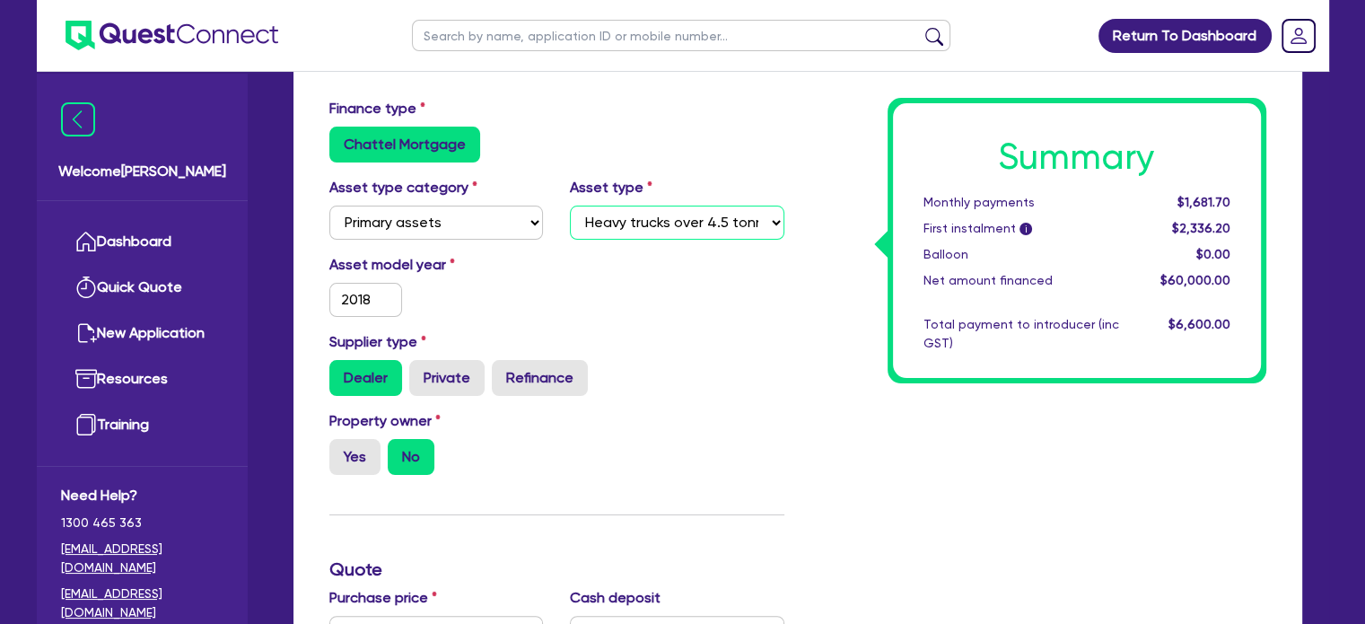
click at [631, 225] on select "Select Heavy trucks over 4.5 tonne Trailers Bus and coaches Yellow goods and ex…" at bounding box center [677, 223] width 214 height 34
click at [477, 224] on select "Select Cars and light trucks Primary assets Secondary assets Tertiary assets" at bounding box center [436, 223] width 214 height 34
select select "CARS_AND_LIGHT_TRUCKS"
click at [329, 206] on select "Select Cars and light trucks Primary assets Secondary assets Tertiary assets" at bounding box center [436, 223] width 214 height 34
click at [629, 227] on select "Select Passenger vehicles Vans and utes Light trucks up to 4.5 tonne" at bounding box center [677, 223] width 214 height 34
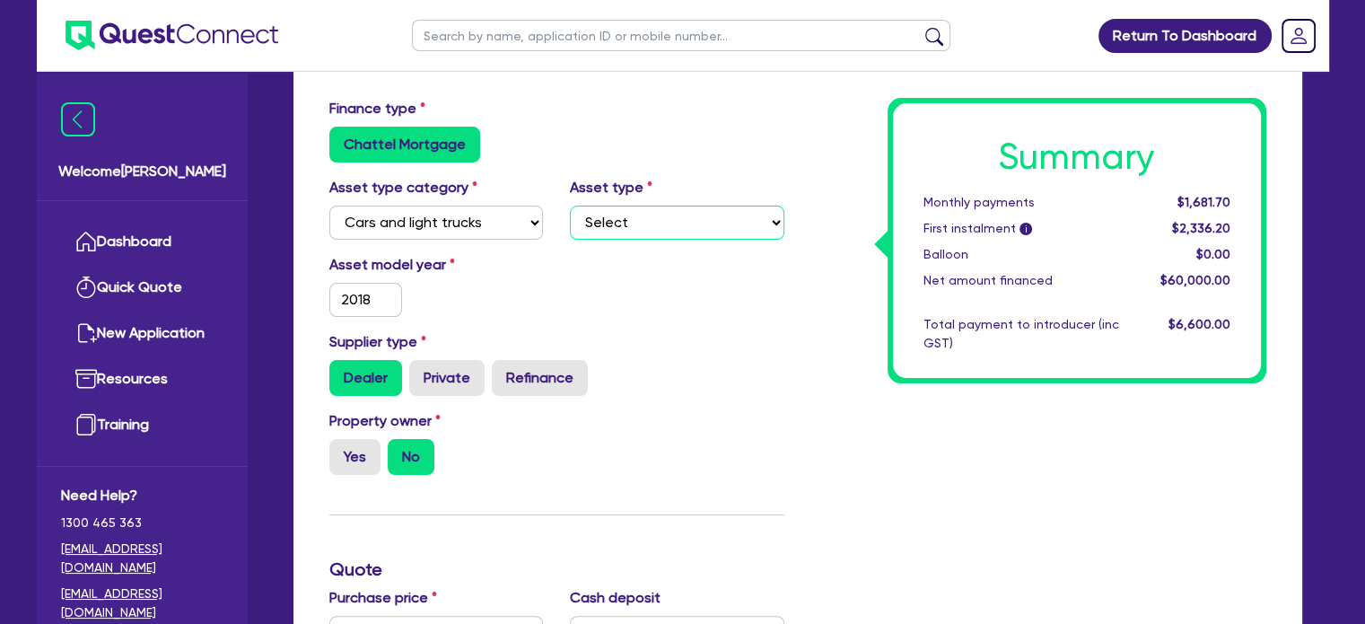
select select "PASSENGER_VEHICLES"
click at [570, 206] on select "Select Passenger vehicles Vans and utes Light trucks up to 4.5 tonne" at bounding box center [677, 223] width 214 height 34
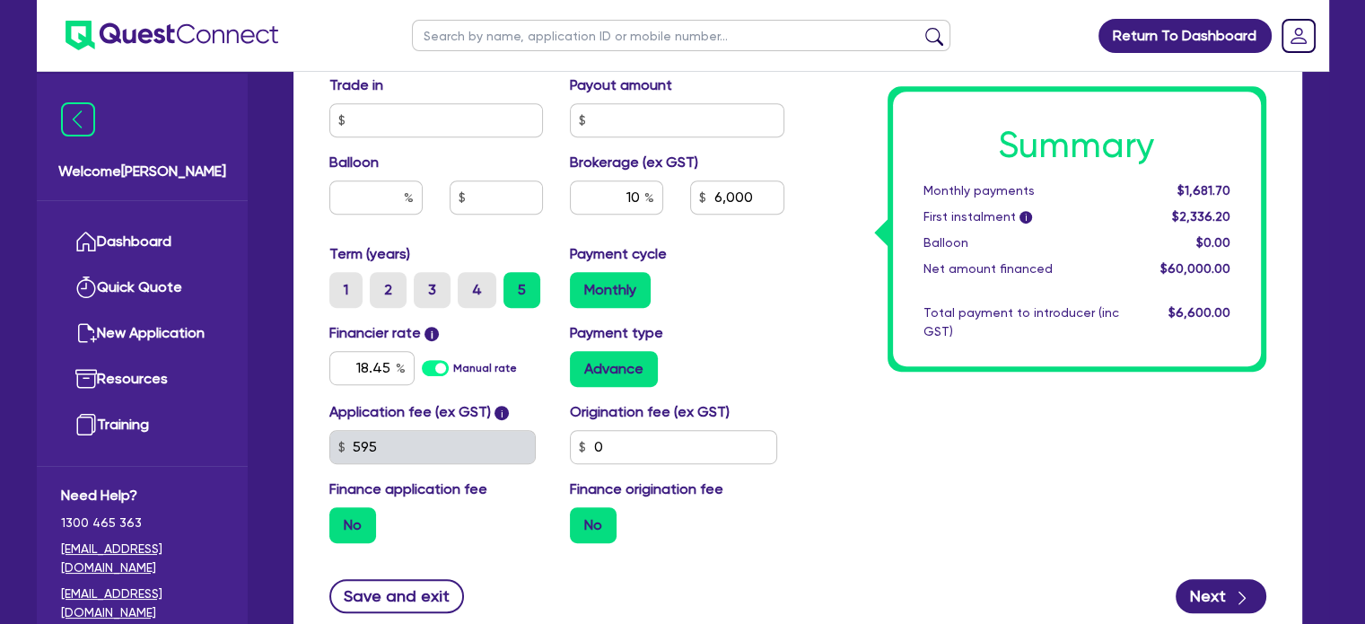
scroll to position [897, 0]
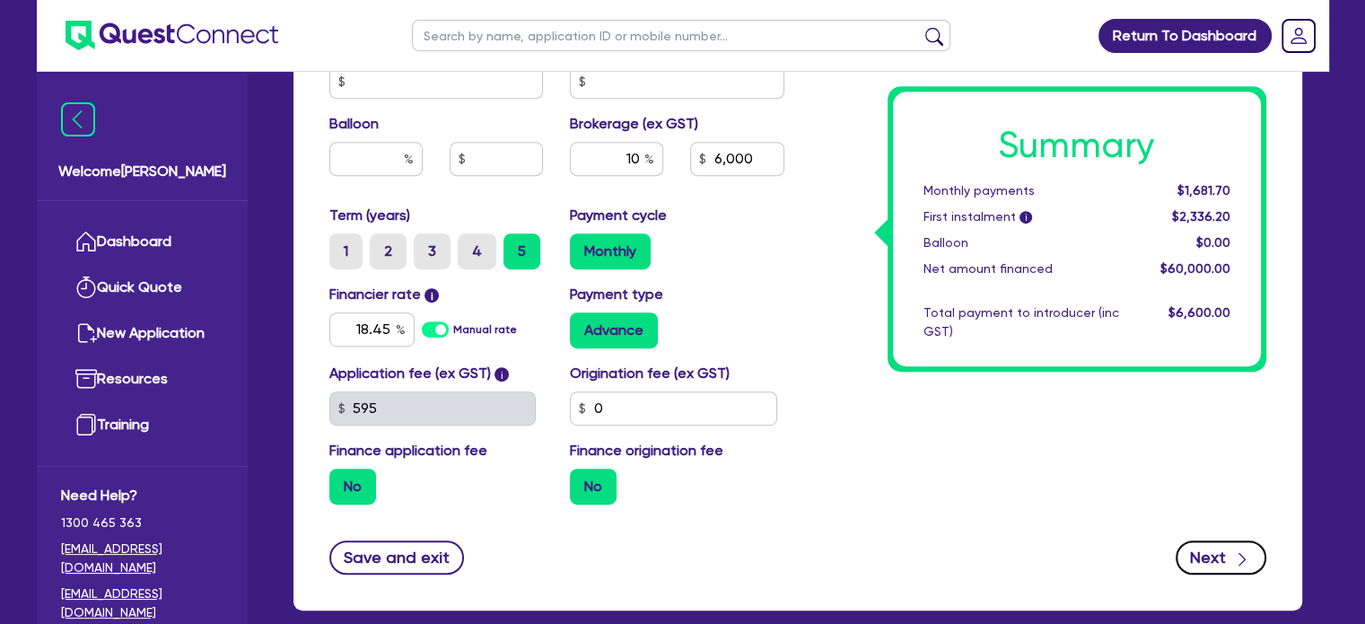
click at [1229, 559] on button "Next" at bounding box center [1221, 557] width 91 height 34
type input "6,000"
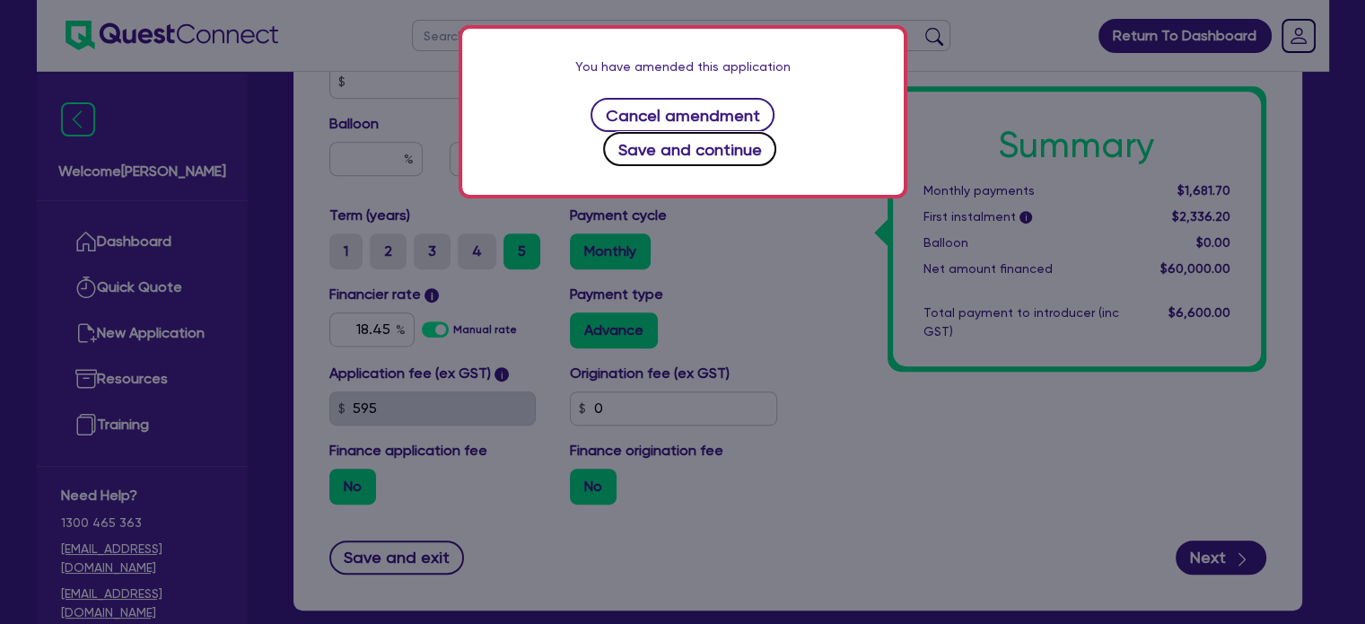
click at [759, 132] on button "Save and continue" at bounding box center [689, 149] width 173 height 34
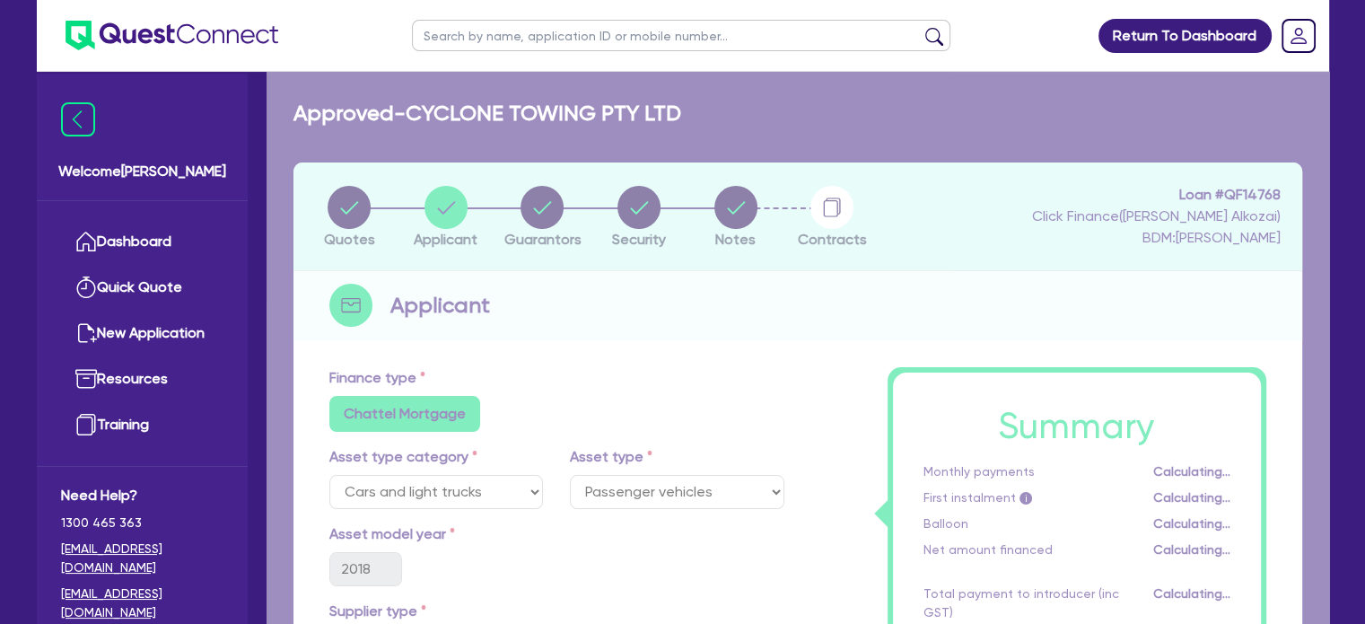
select select "COMPANY"
select select "BUILDING_CONSTRUCTION"
select select "BUSINESSES_CONSTRUCTION_SERVICES"
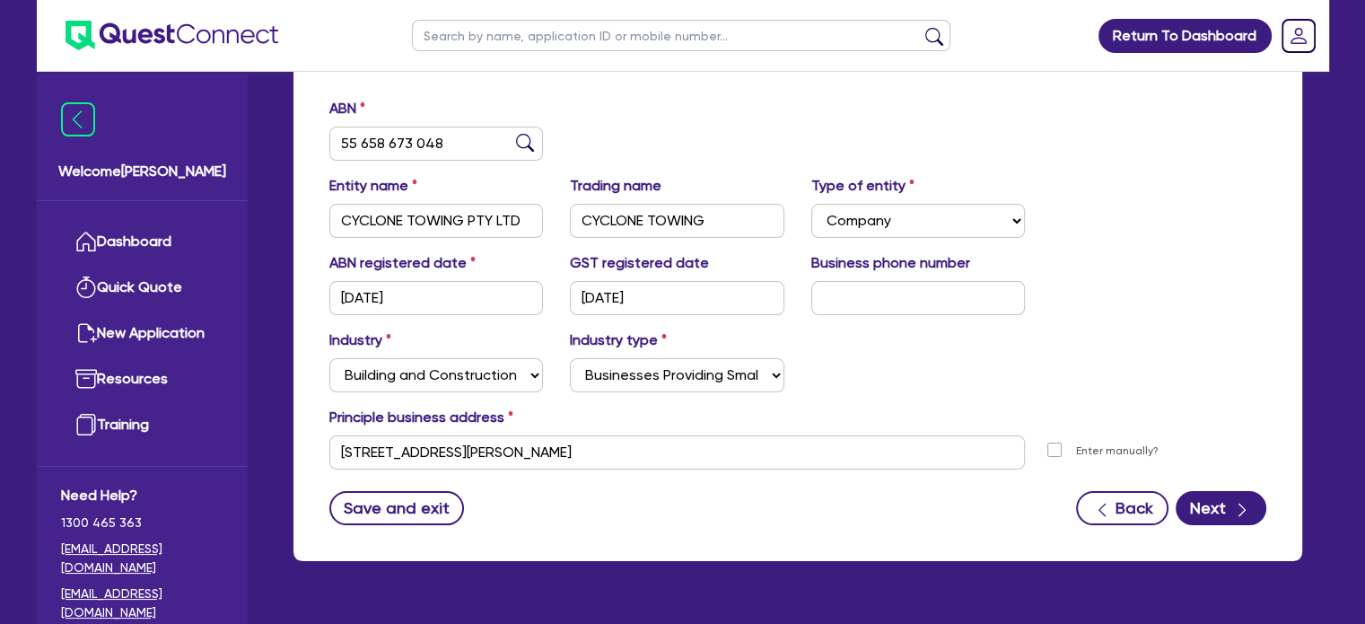
scroll to position [315, 0]
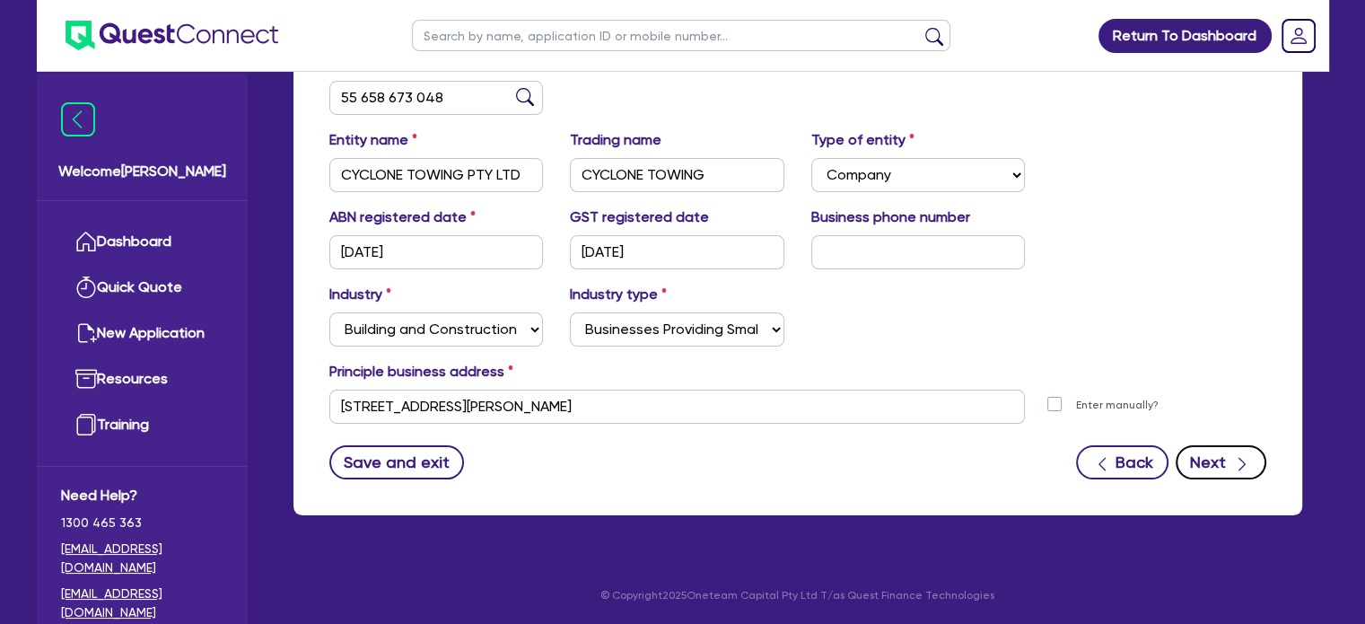
click at [1217, 448] on button "Next" at bounding box center [1221, 462] width 91 height 34
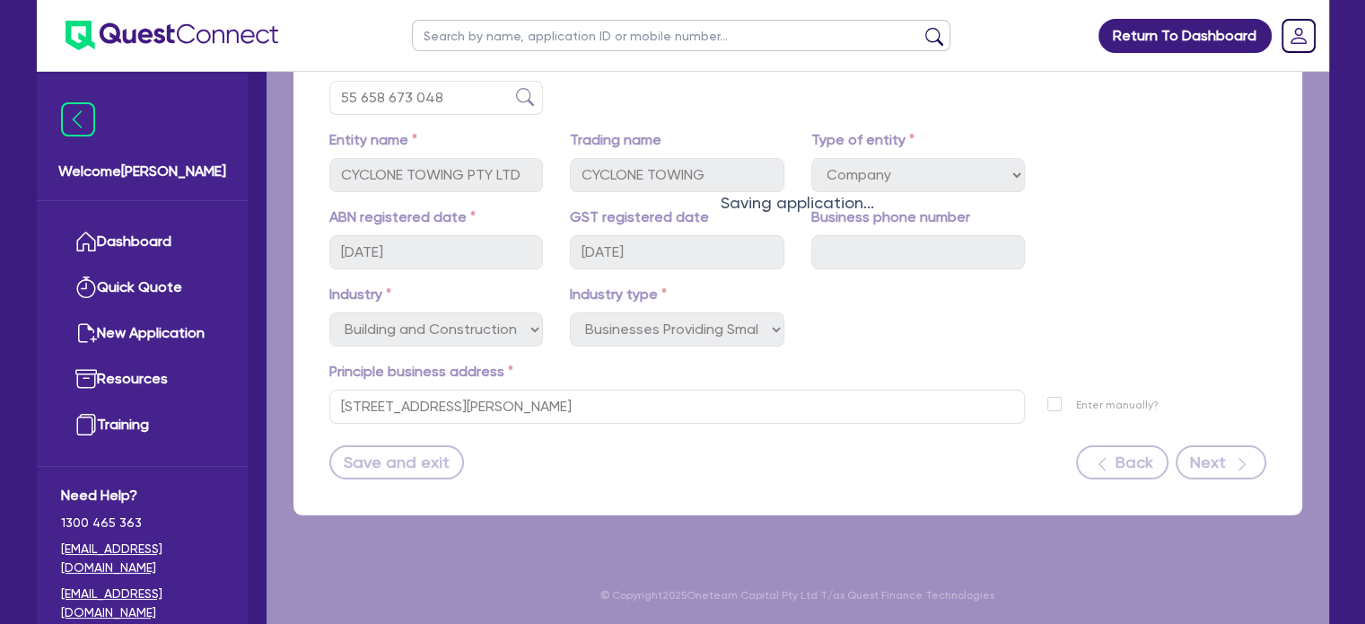
select select "MR"
select select "NSW"
select select "MARRIED"
select select "CASH"
select select "VEHICLE"
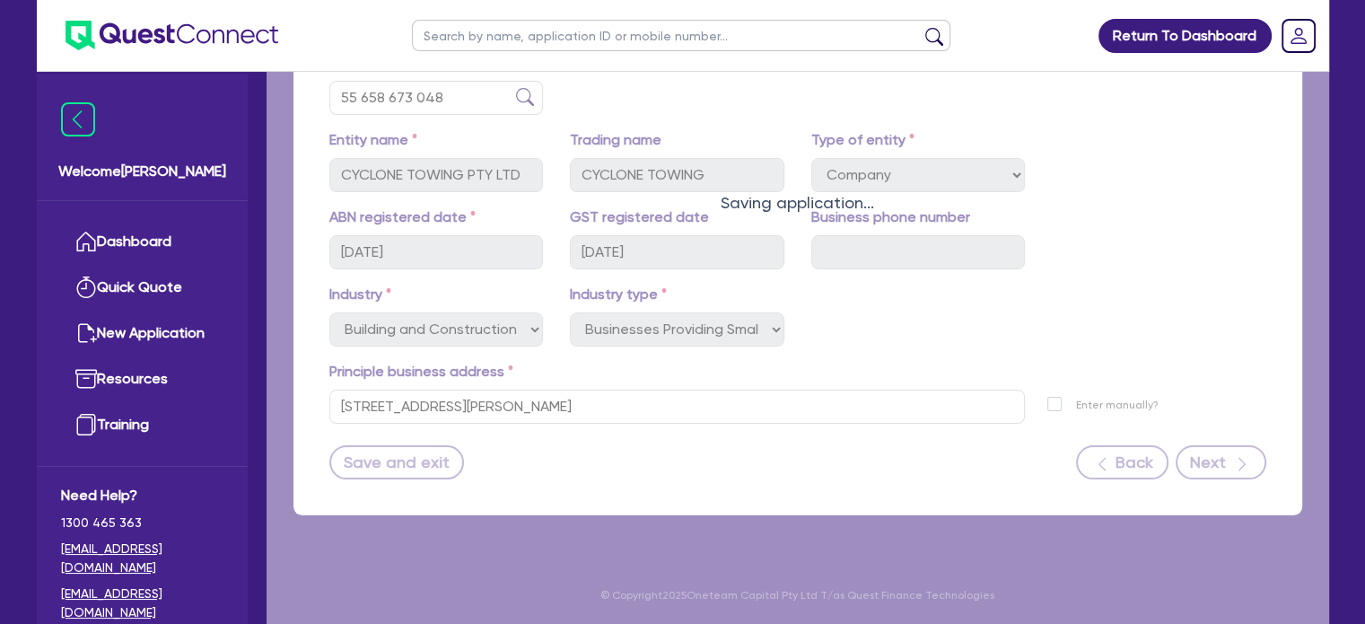
select select "HOUSEHOLD_PERSONAL"
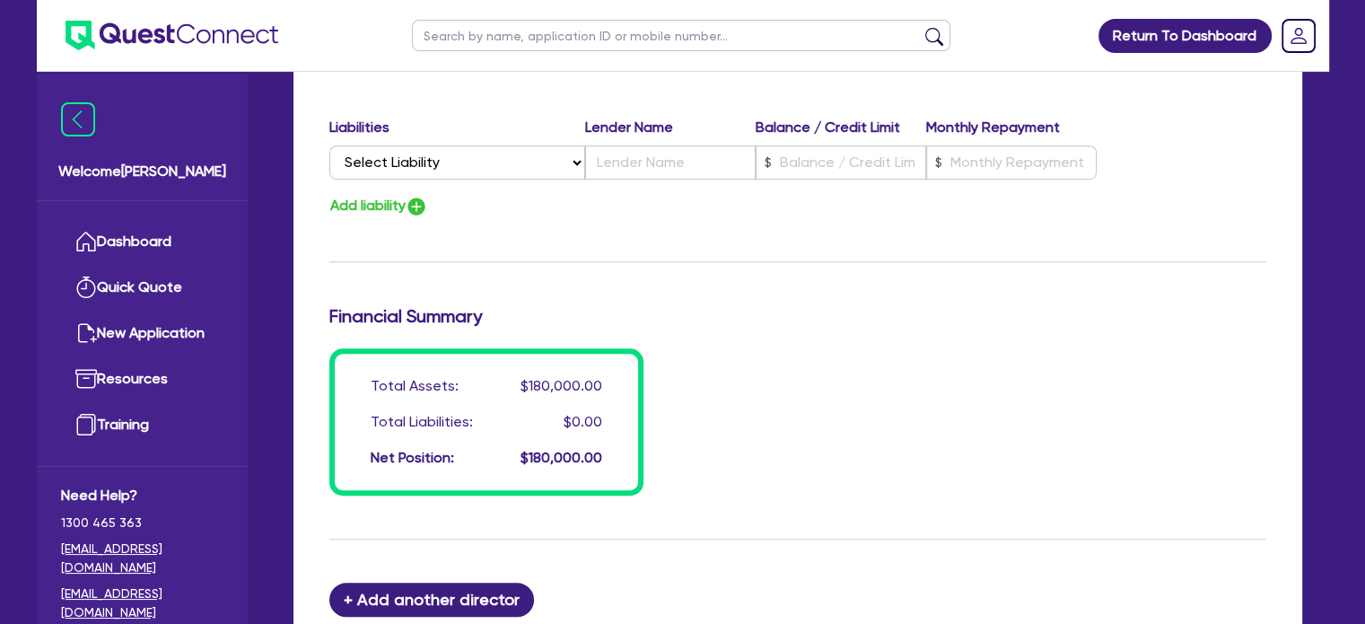
scroll to position [1539, 0]
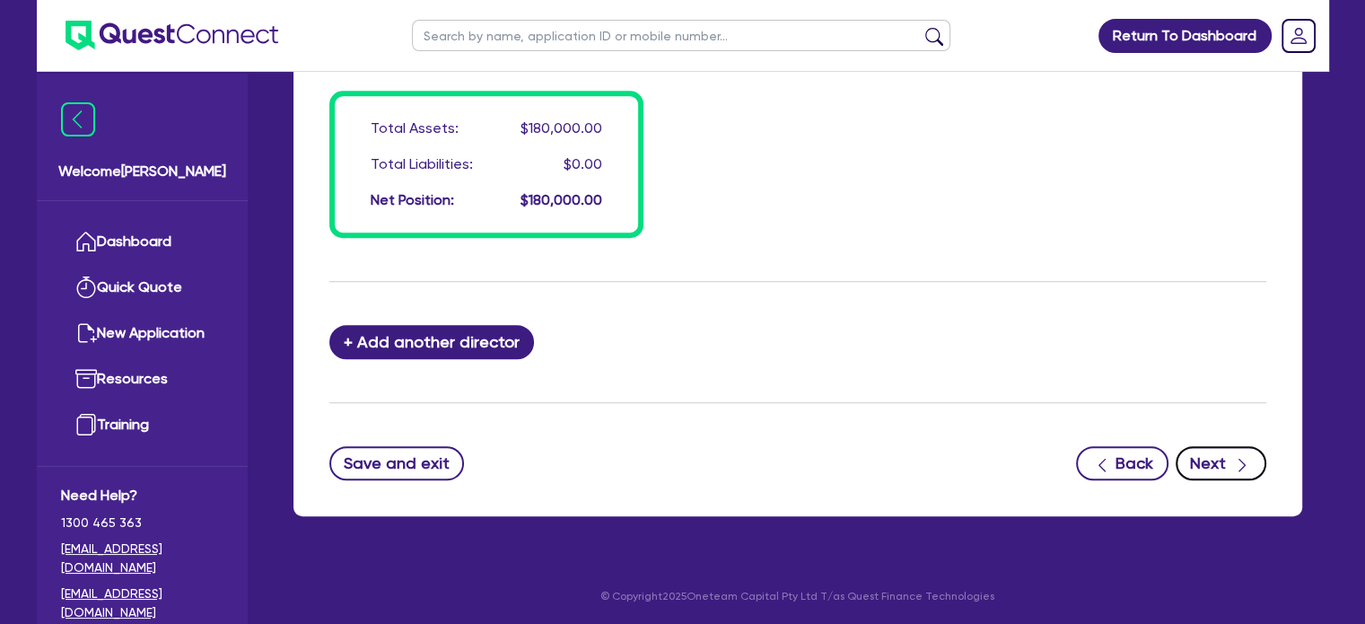
click at [1221, 462] on button "Next" at bounding box center [1221, 463] width 91 height 34
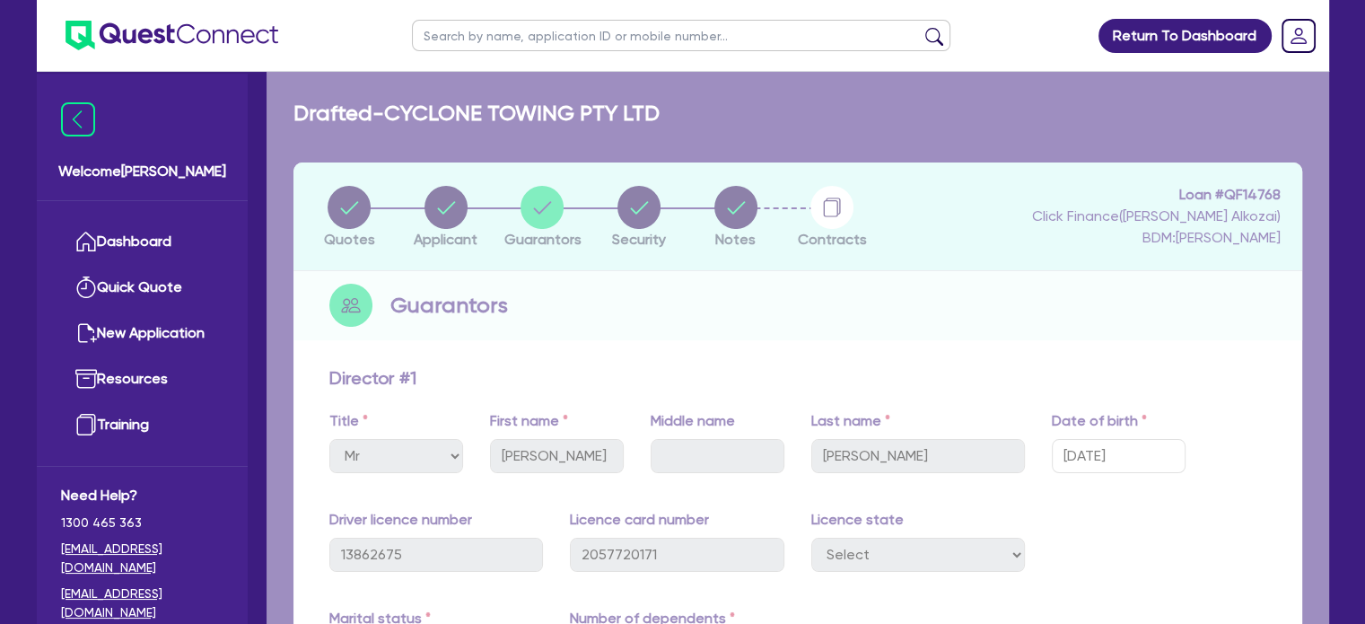
select select "CARS_AND_LIGHT_TRUCKS"
select select "PASSENGER_VEHICLES"
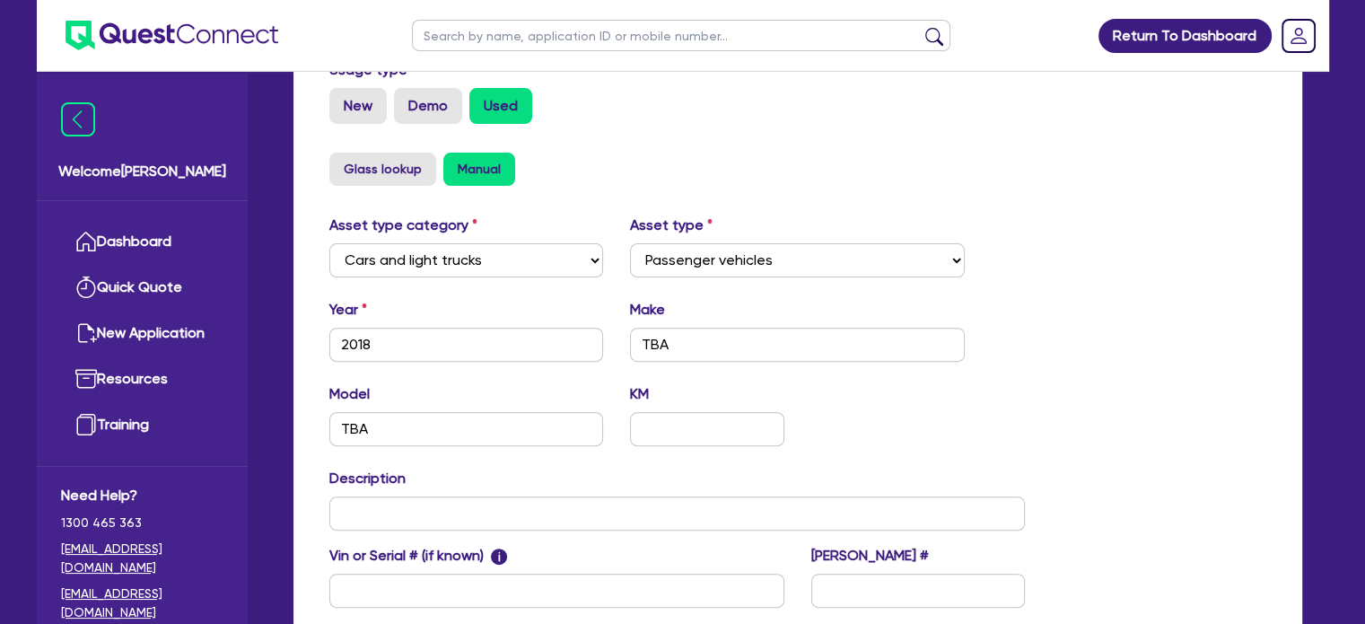
scroll to position [743, 0]
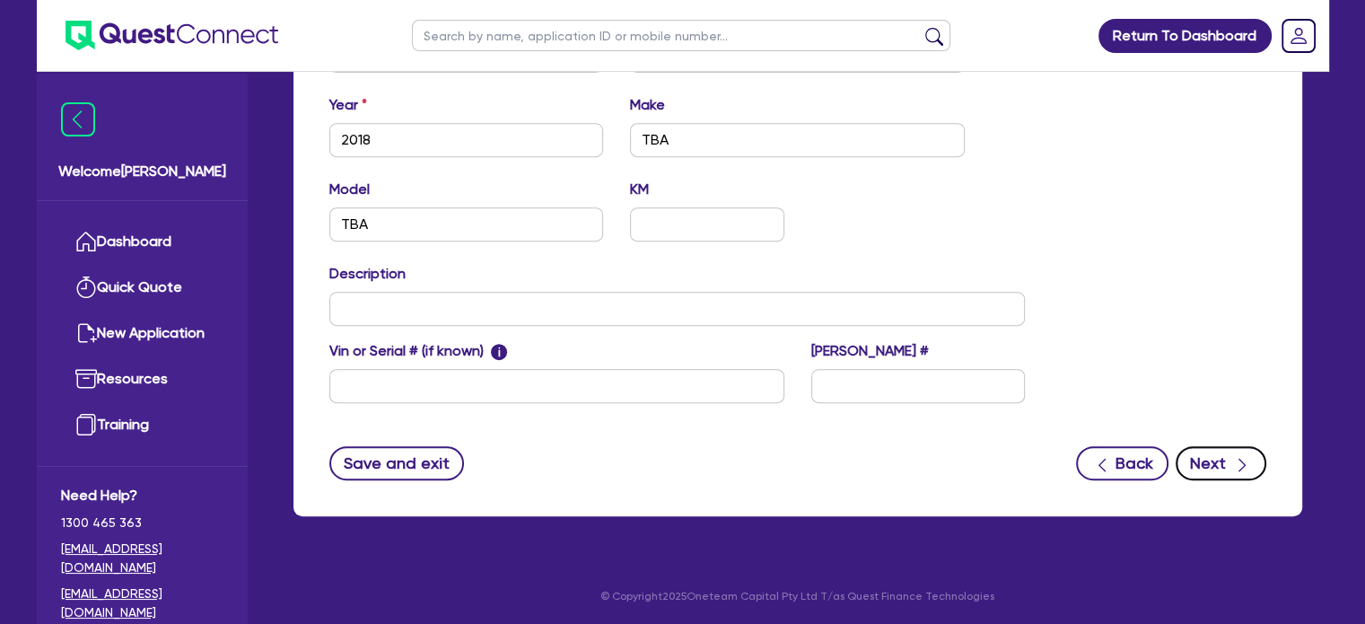
click at [1227, 472] on button "Next" at bounding box center [1221, 463] width 91 height 34
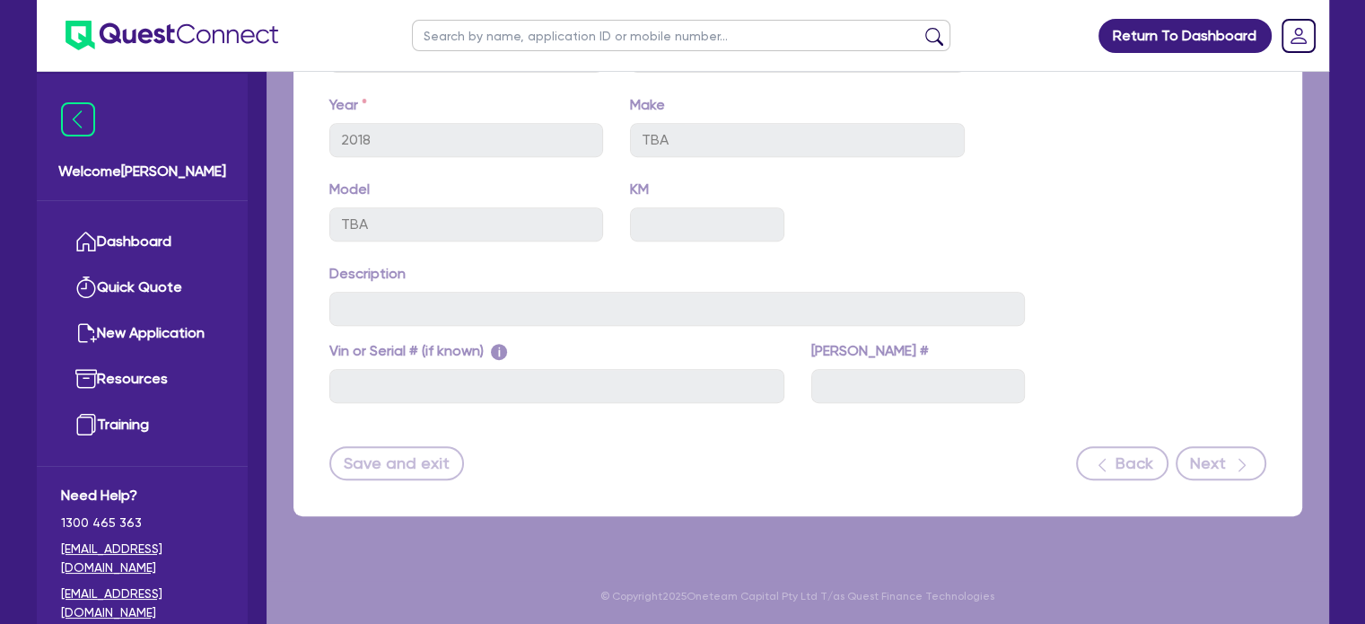
select select "Quest Finance - Own Book"
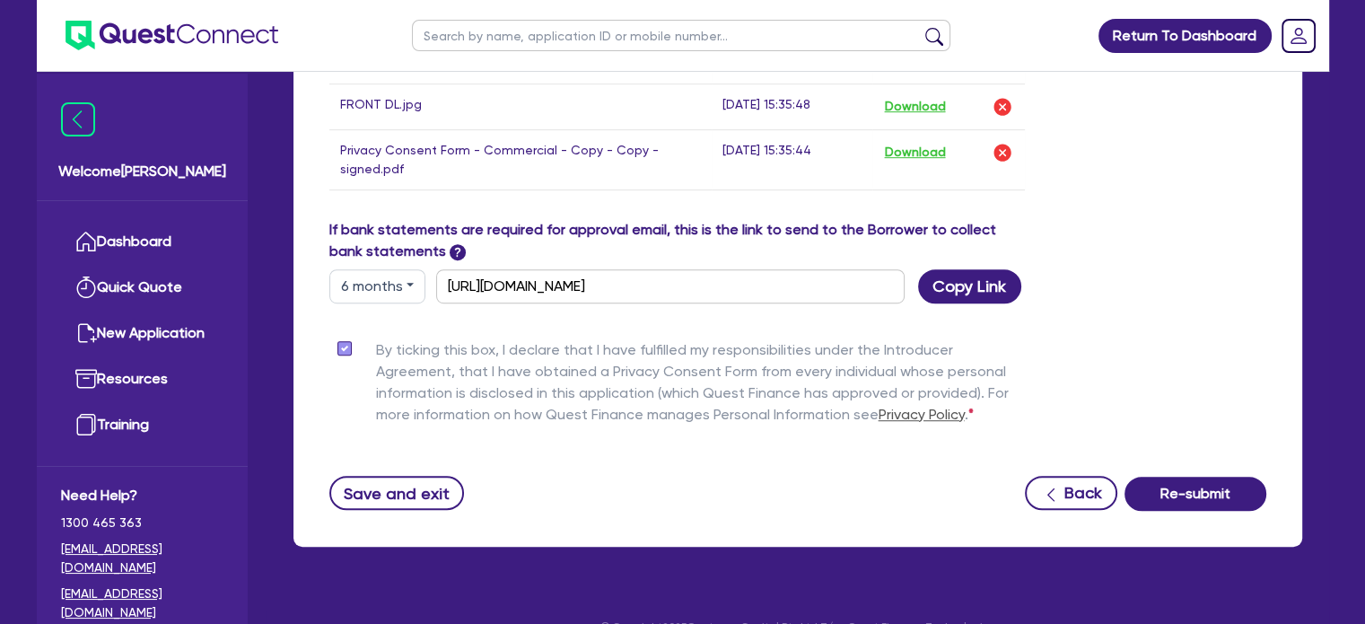
scroll to position [1077, 0]
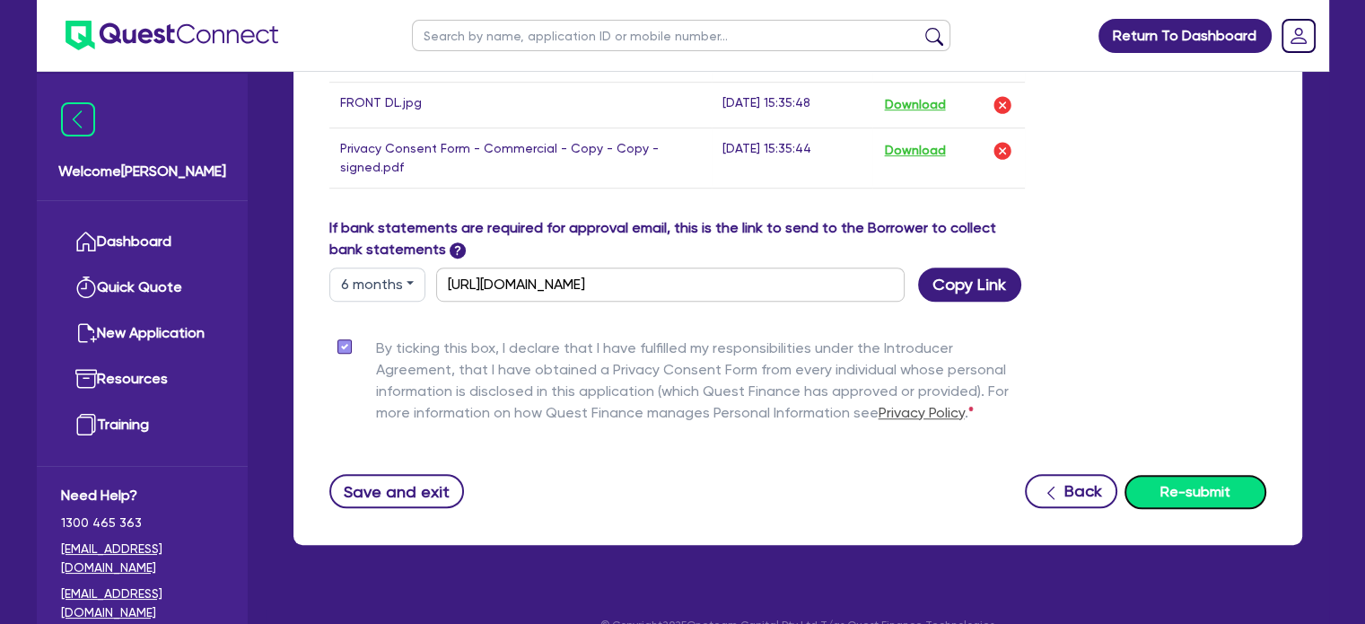
click at [1229, 487] on button "Re-submit" at bounding box center [1195, 492] width 142 height 34
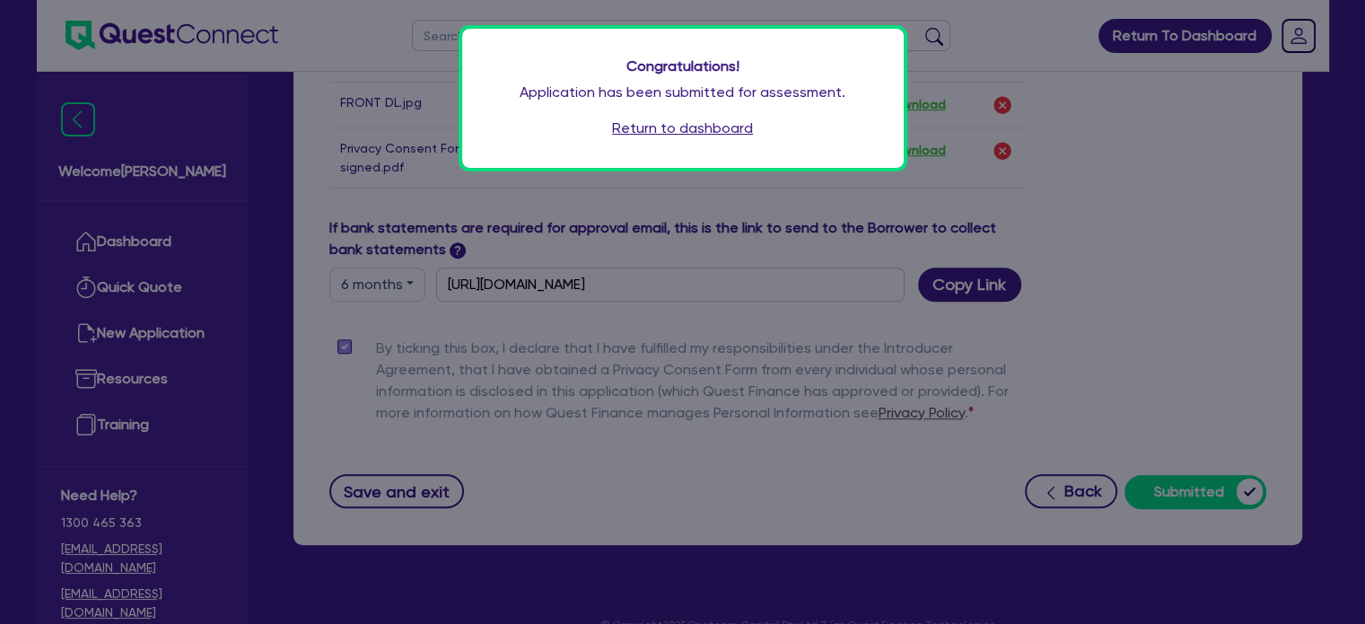
click at [708, 131] on link "Return to dashboard" at bounding box center [682, 129] width 141 height 22
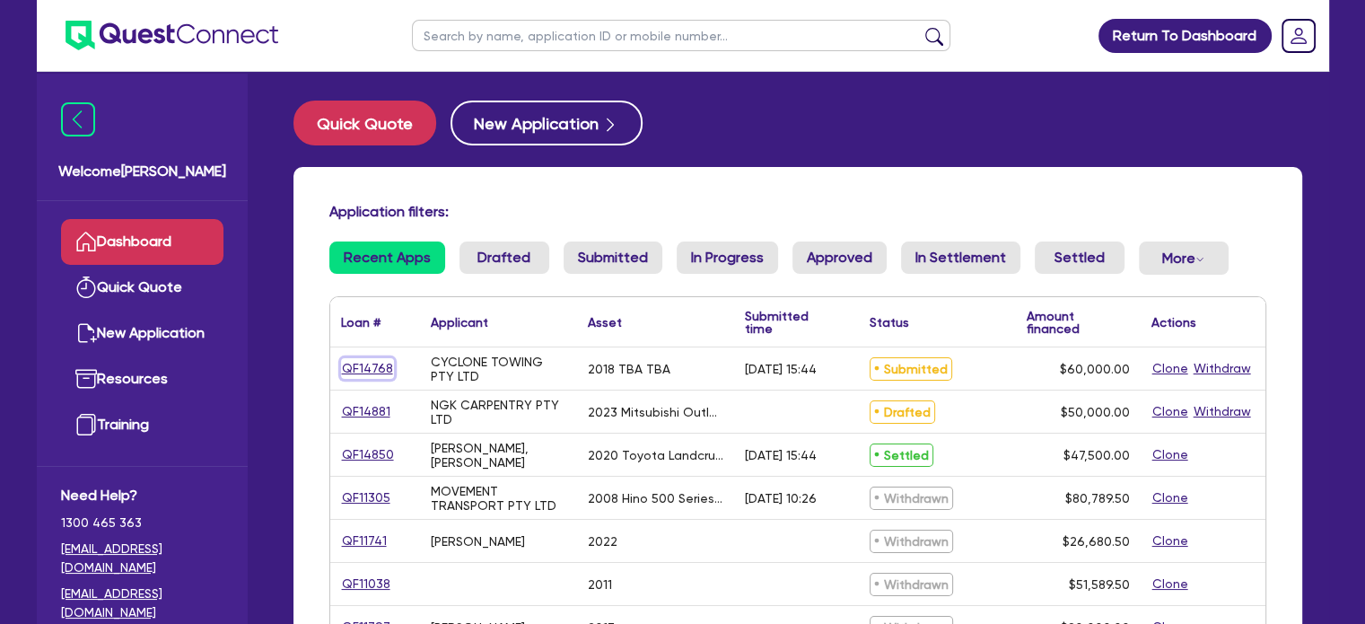
click at [363, 365] on link "QF14768" at bounding box center [367, 368] width 53 height 21
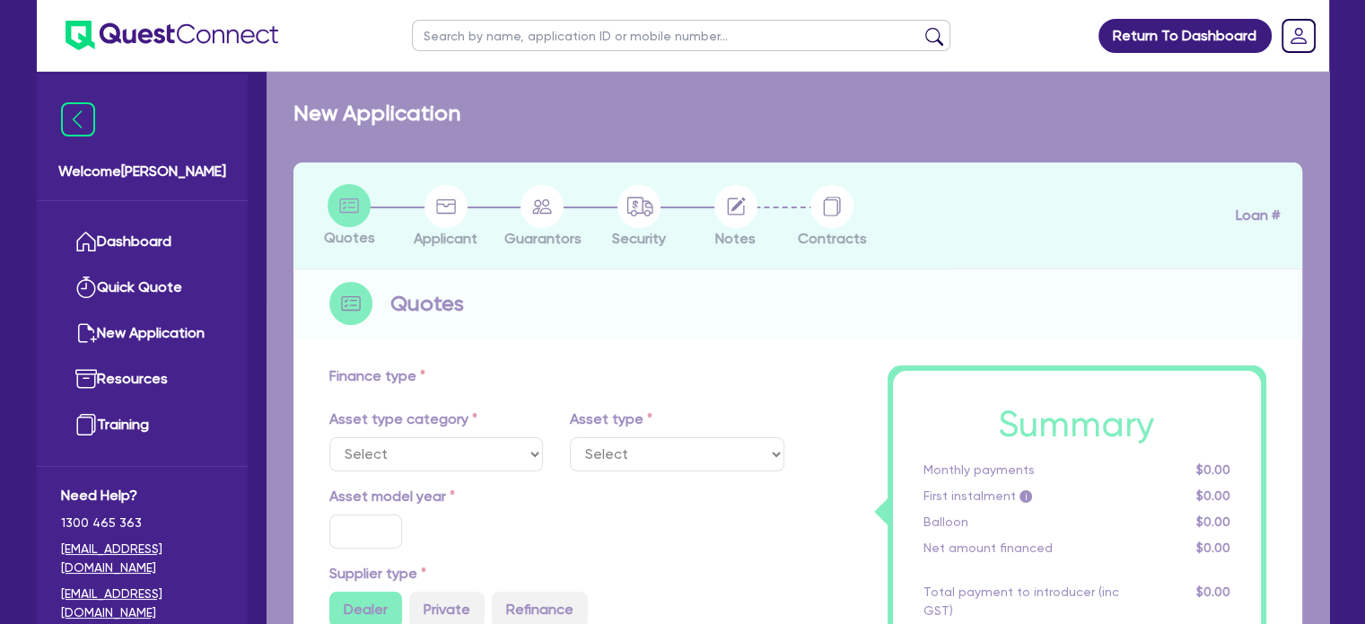
select select "CARS_AND_LIGHT_TRUCKS"
type input "2018"
type input "75,000"
type input "15,000"
type input "11"
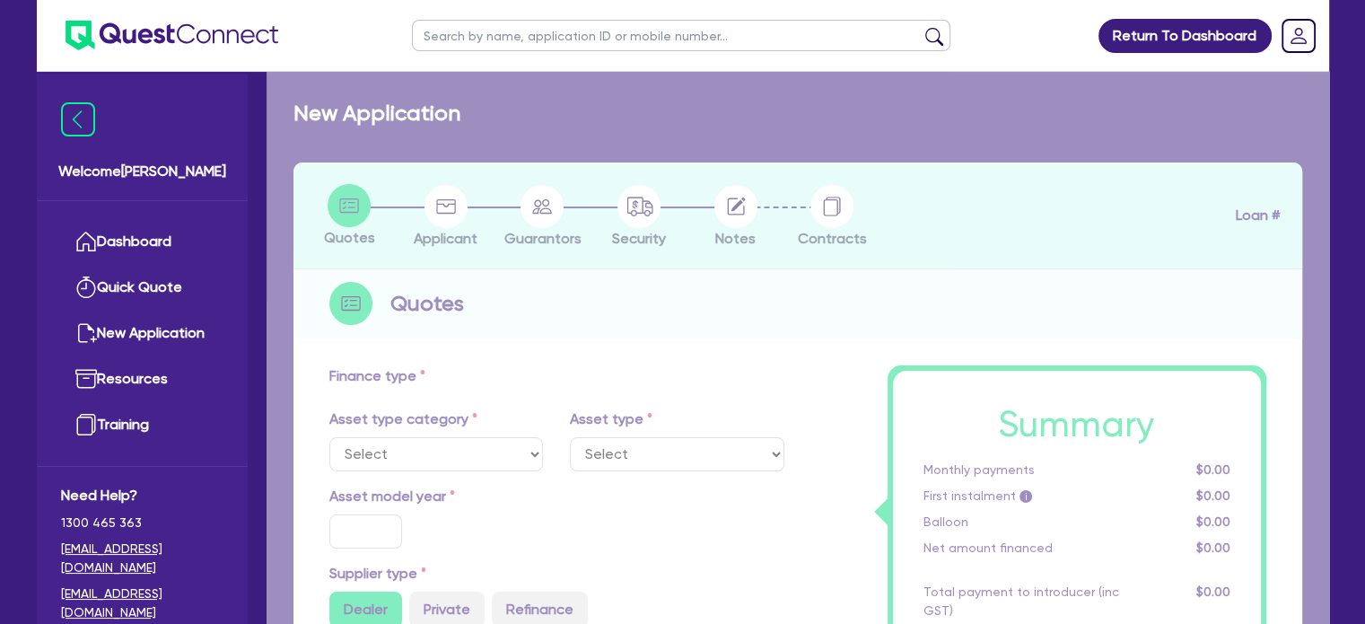
type input "6,600"
type input "18.45"
select select "PASSENGER_VEHICLES"
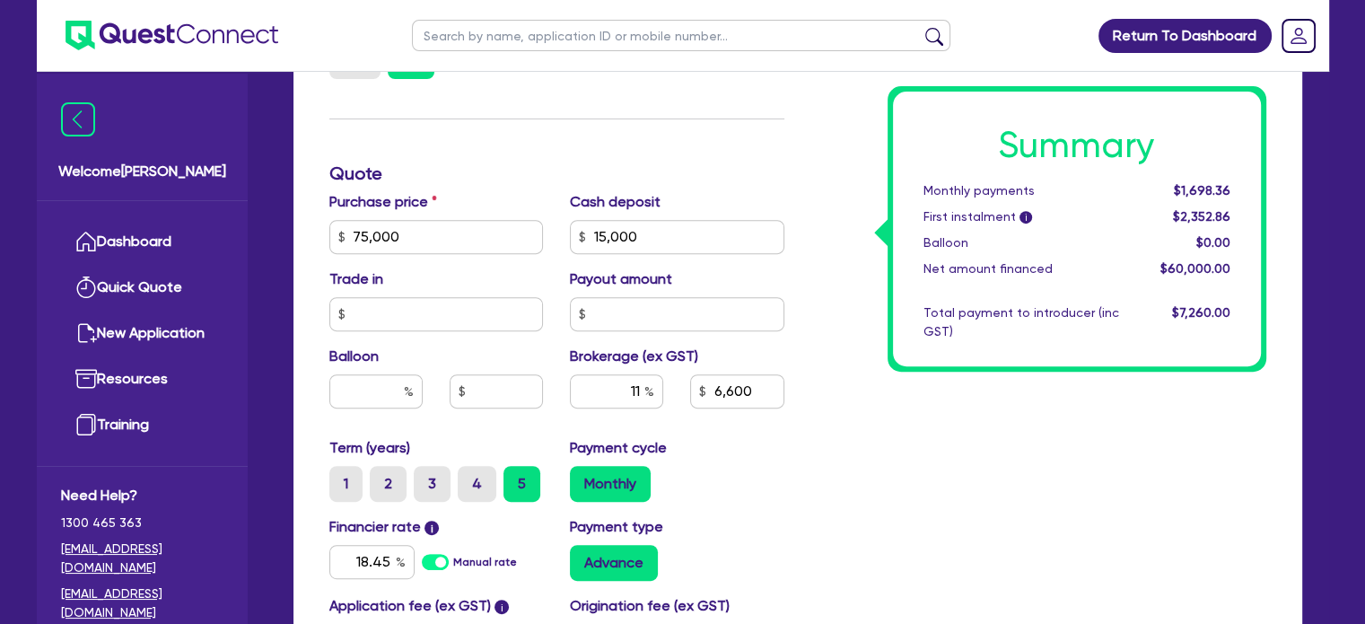
scroll to position [718, 0]
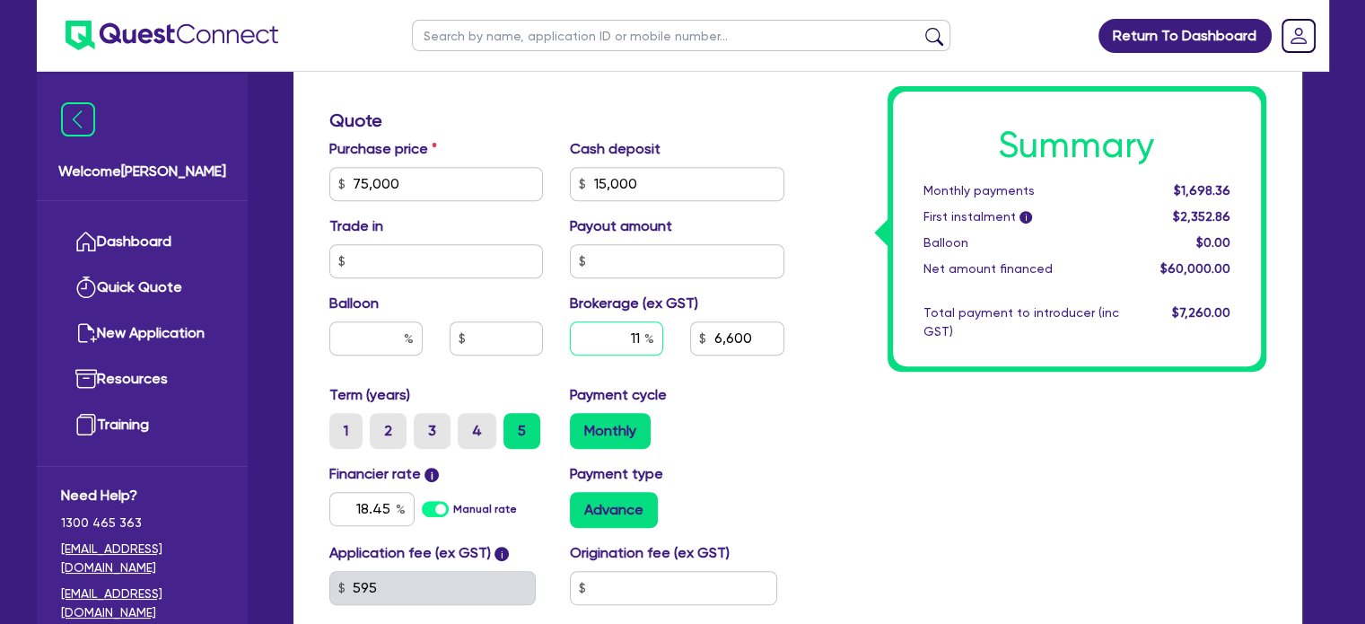
click at [615, 333] on input "11" at bounding box center [616, 338] width 93 height 34
type input "75,000"
type input "15,000"
type input "6,600"
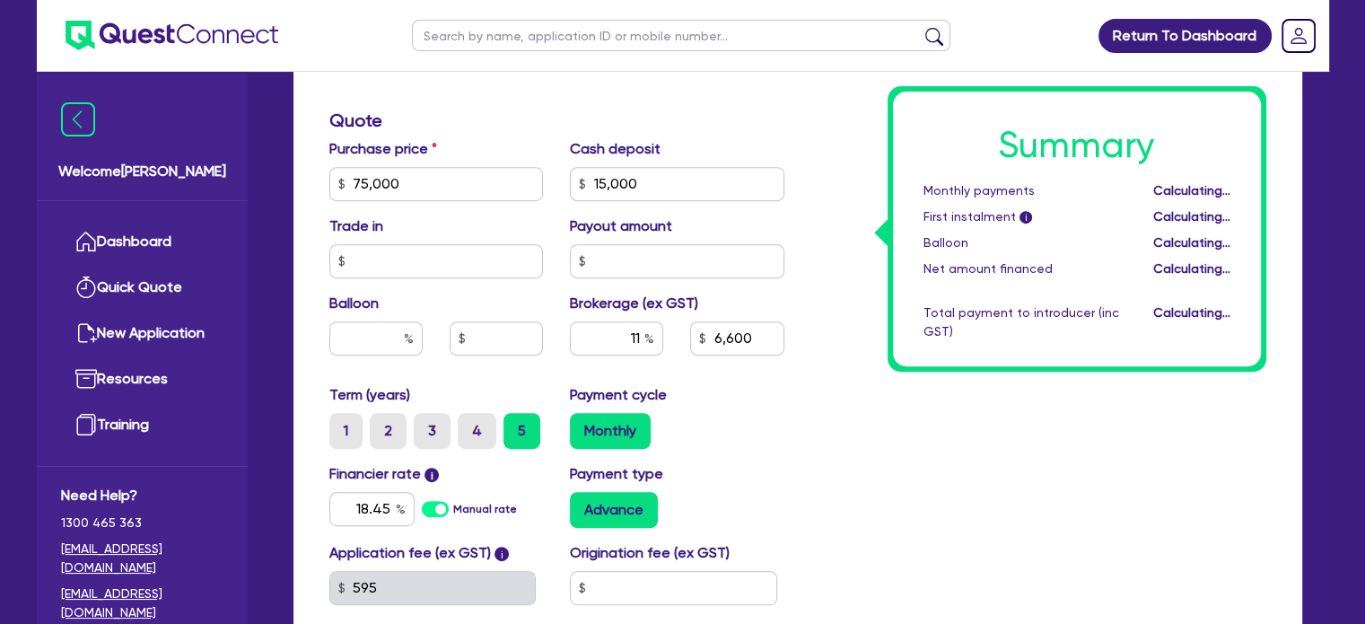
click at [905, 459] on div "Summary Monthly payments Calculating... First instalment i Calculating... Ballo…" at bounding box center [1039, 173] width 482 height 1049
type input "75,000"
type input "15,000"
type input "6,600"
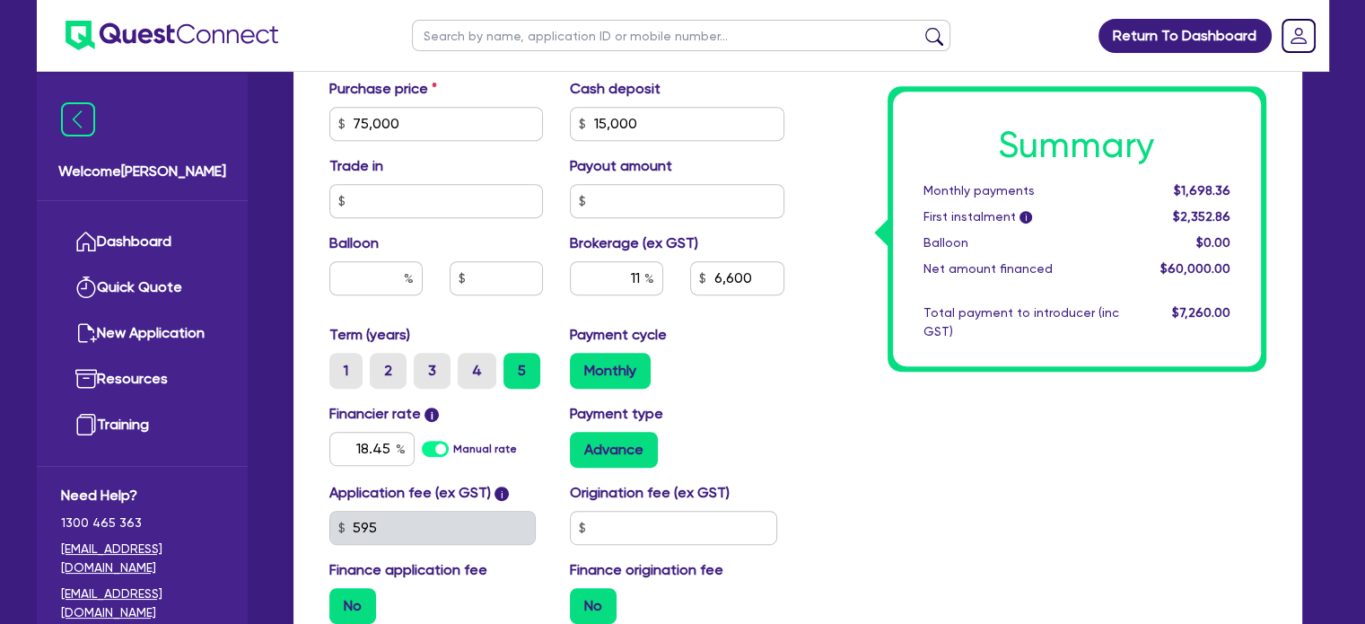
scroll to position [808, 0]
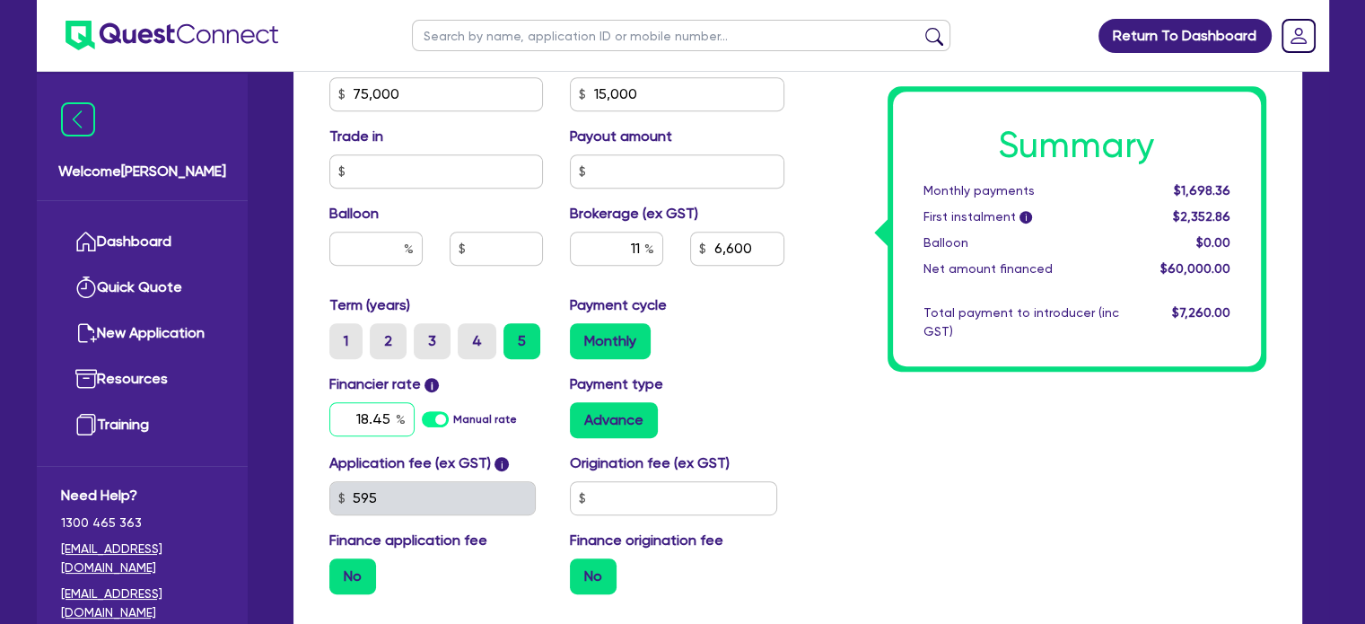
click at [351, 416] on input "18.45" at bounding box center [371, 419] width 85 height 34
click at [360, 416] on input "18.45" at bounding box center [371, 419] width 85 height 34
click at [359, 416] on input "18.45" at bounding box center [371, 419] width 85 height 34
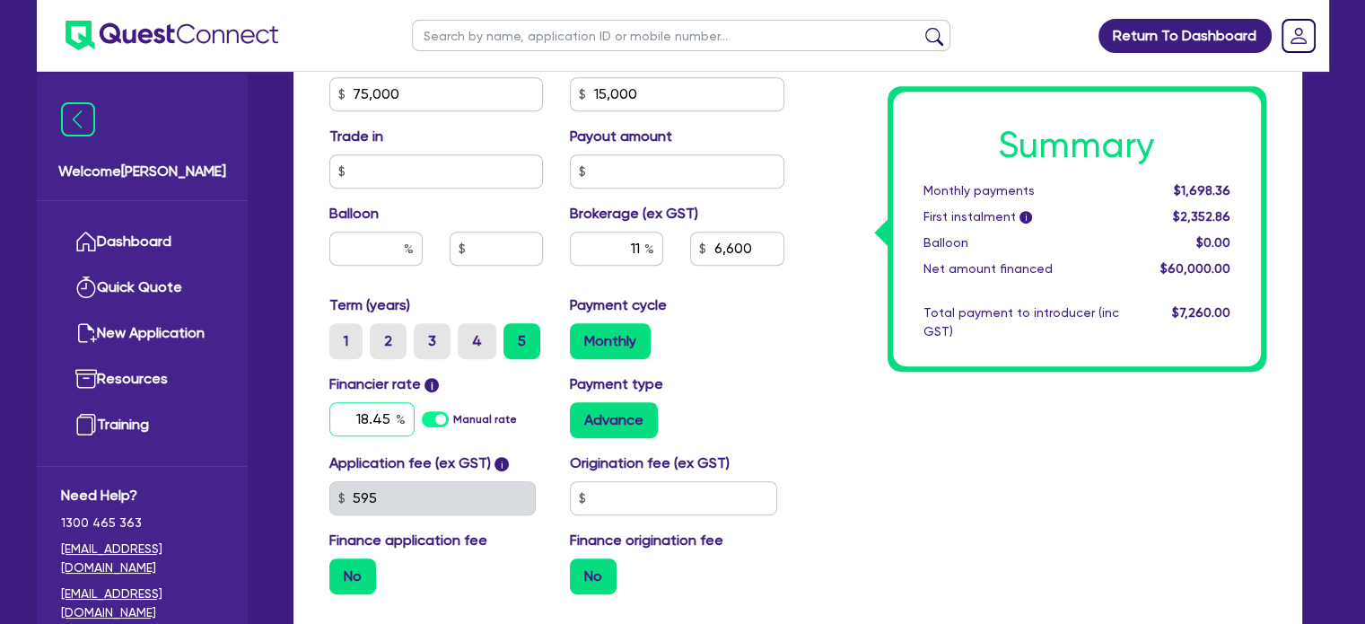
click at [348, 419] on input "18.45" at bounding box center [371, 419] width 85 height 34
click at [355, 405] on input "18.45" at bounding box center [371, 419] width 85 height 34
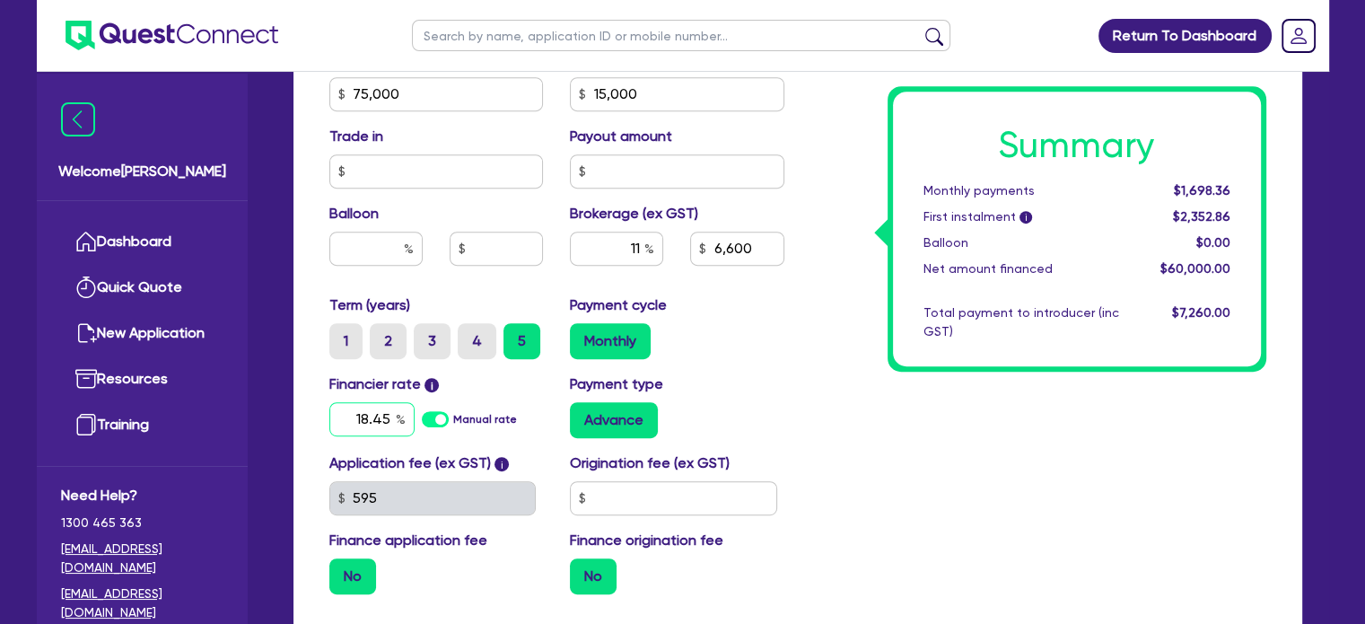
click at [352, 416] on input "18.45" at bounding box center [371, 419] width 85 height 34
click at [1152, 462] on div "Summary Monthly payments $1,698.36 First instalment i $2,352.86 Balloon $0.00 N…" at bounding box center [1039, 83] width 482 height 1049
